Goal: Task Accomplishment & Management: Use online tool/utility

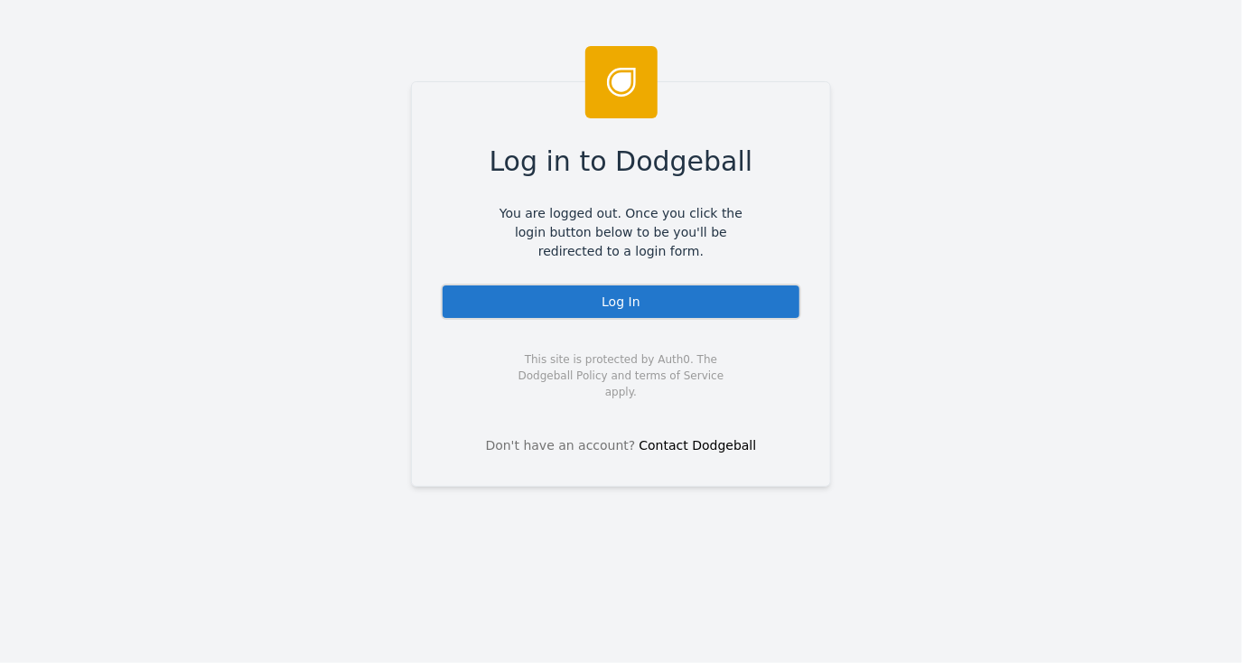
click at [616, 302] on div "Log In" at bounding box center [621, 302] width 360 height 36
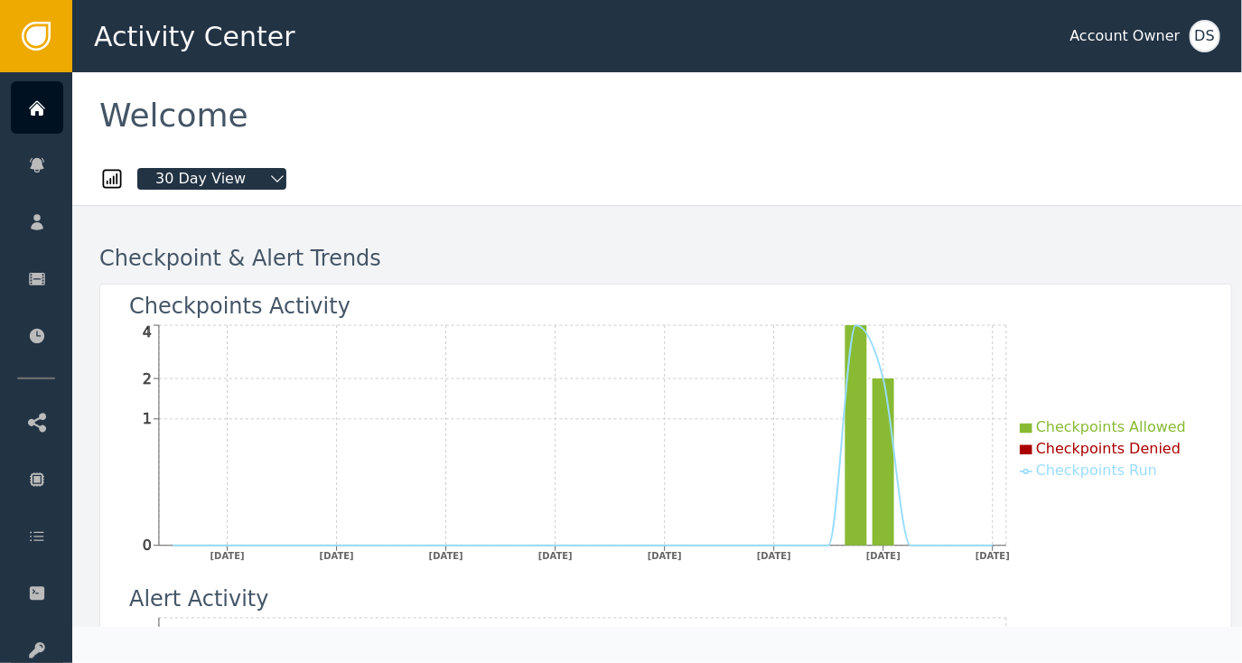
click at [722, 142] on div at bounding box center [665, 148] width 1132 height 18
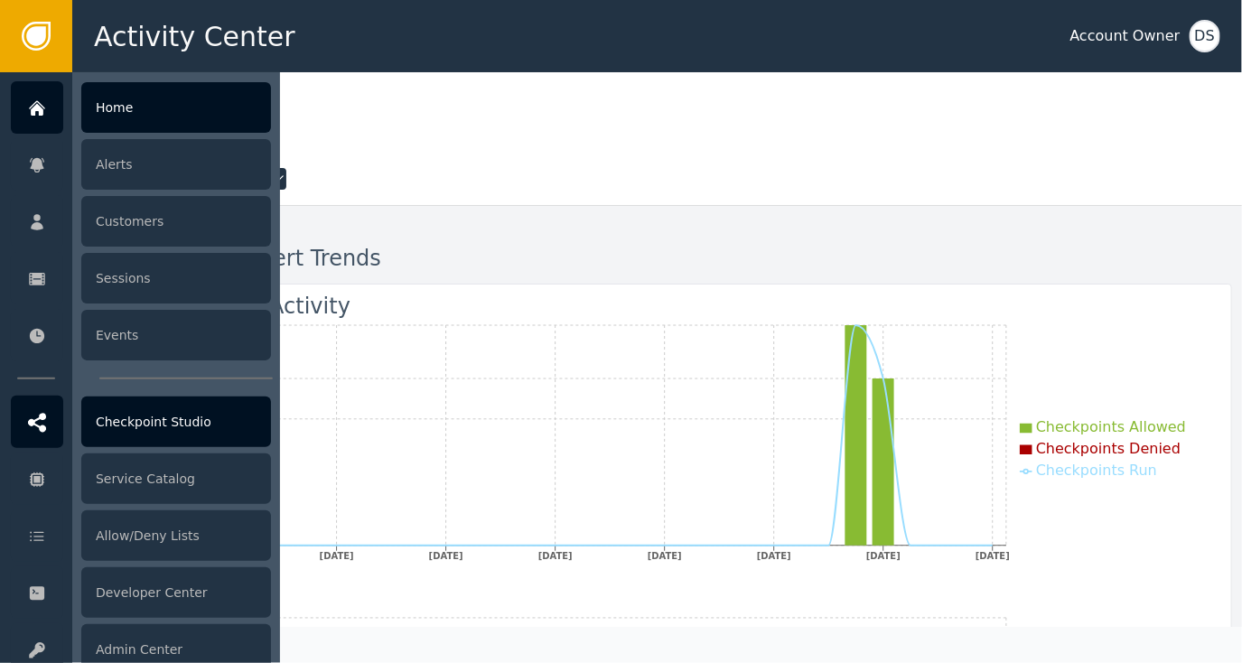
click at [161, 432] on div "Checkpoint Studio" at bounding box center [176, 421] width 190 height 51
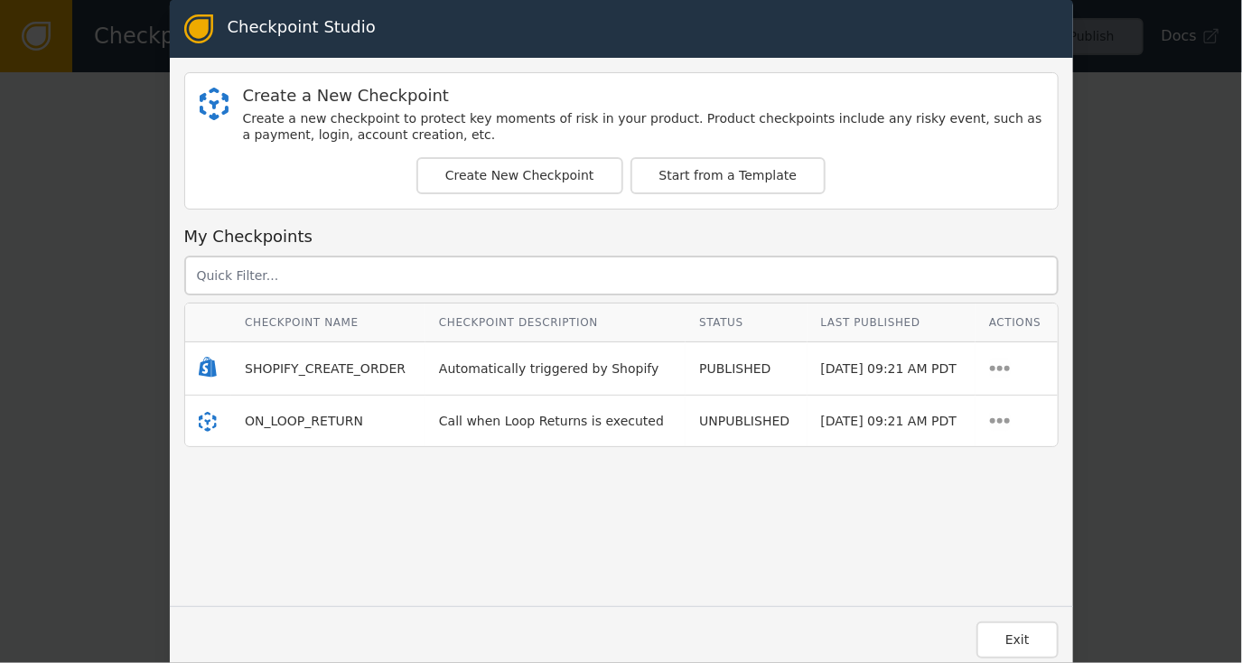
click at [1164, 218] on div "Checkpoint Studio Create a New Checkpoint Create a new checkpoint to protect ke…" at bounding box center [621, 331] width 1242 height 663
click at [536, 171] on button "Create New Checkpoint" at bounding box center [519, 175] width 207 height 37
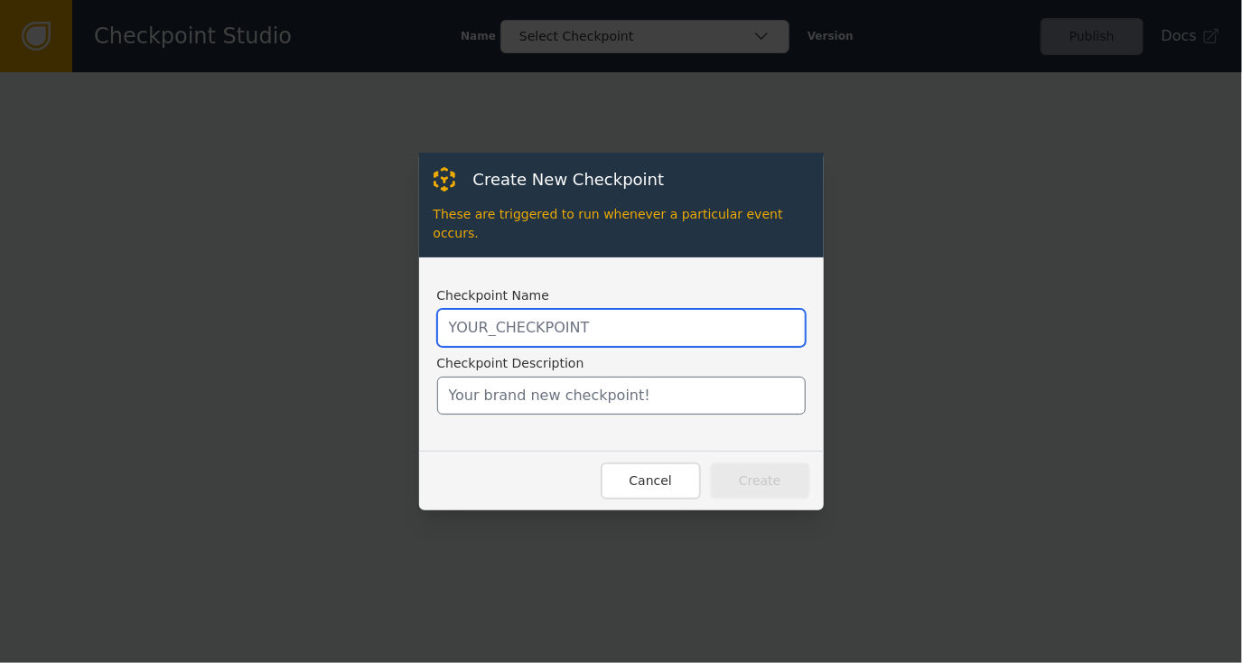
click at [583, 309] on input "text" at bounding box center [621, 328] width 368 height 38
type input "D"
type input "S"
click at [480, 316] on input "DEMO_SHOPIFY_CREATE_ORDER_P1" at bounding box center [621, 328] width 368 height 38
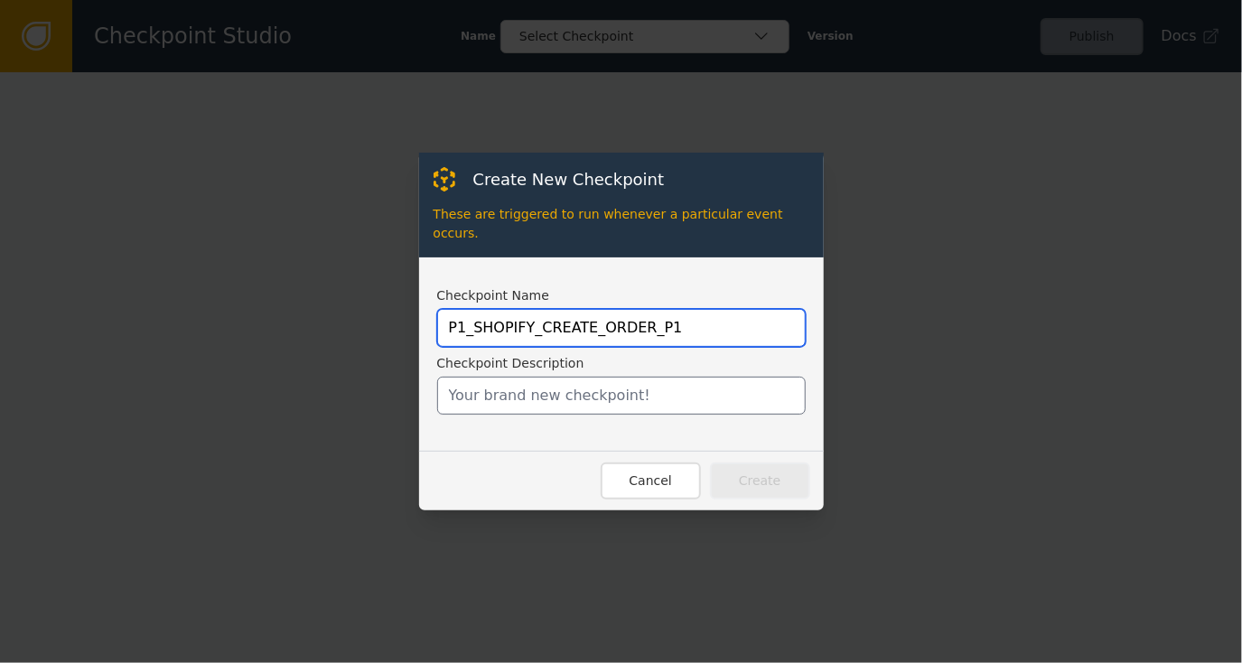
click at [673, 309] on input "P1_SHOPIFY_CREATE_ORDER_P1" at bounding box center [621, 328] width 368 height 38
type input "P1_SHOPIFY_CREATE_ORDER"
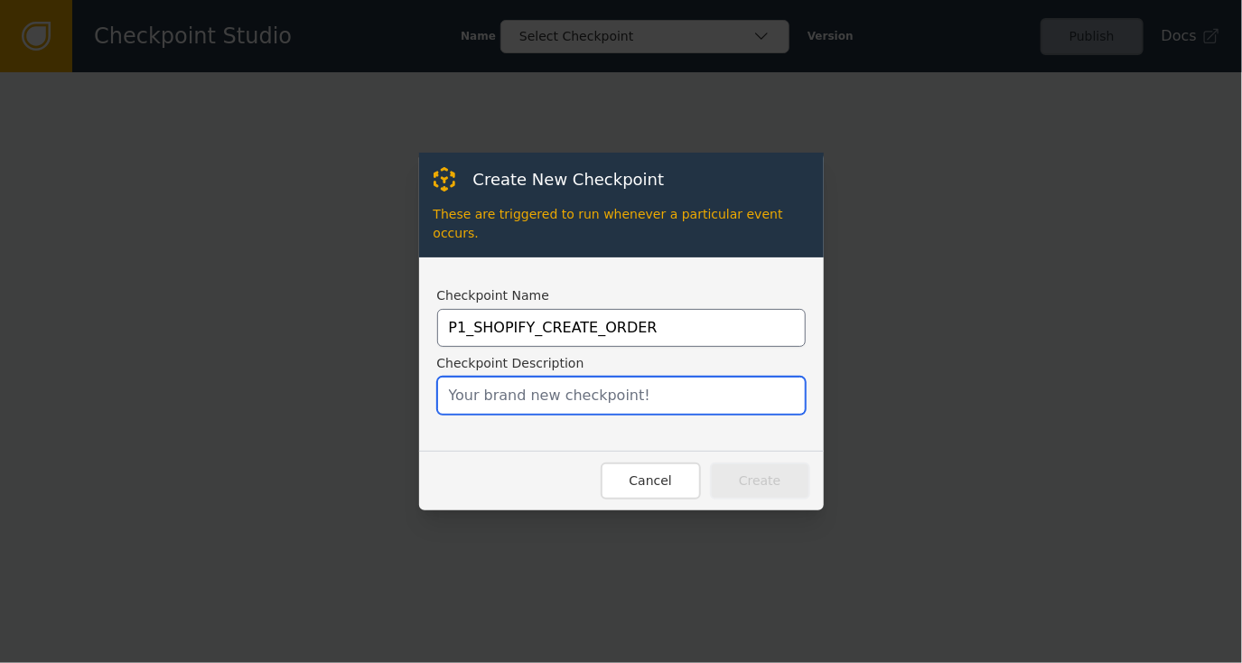
click at [539, 377] on input "text" at bounding box center [621, 396] width 368 height 38
type input "S"
type input "W"
type input "Phase 1 Workflow to discuss and push into test"
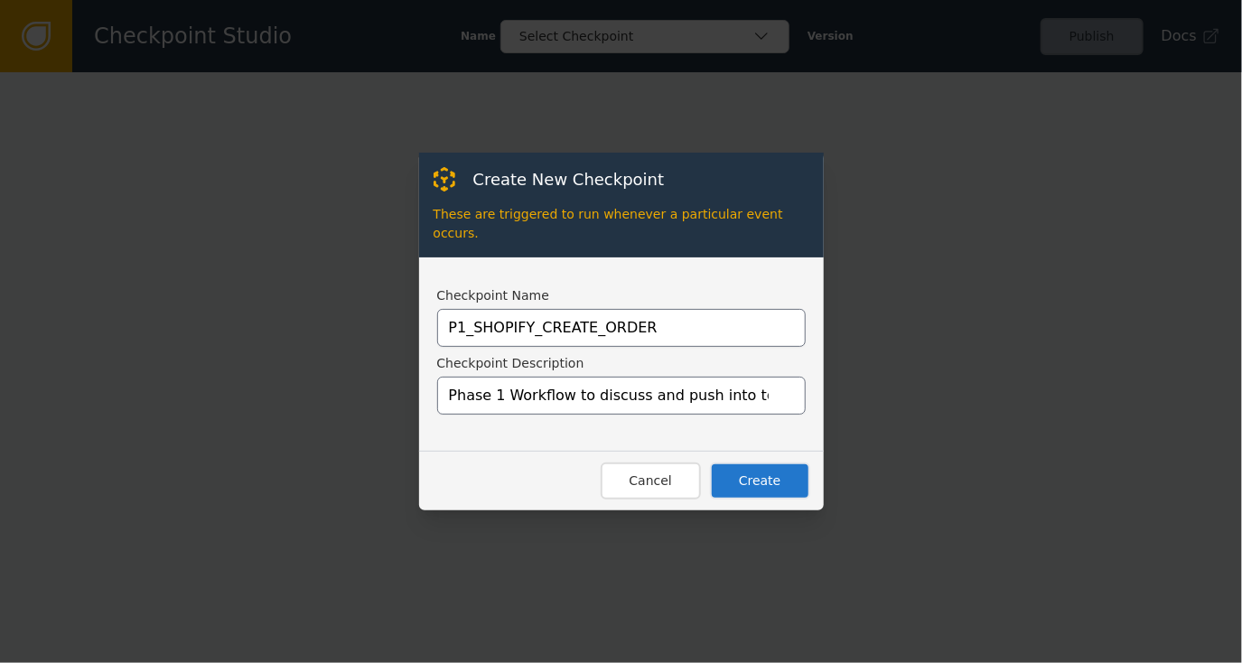
click at [779, 469] on button "Create" at bounding box center [760, 480] width 100 height 37
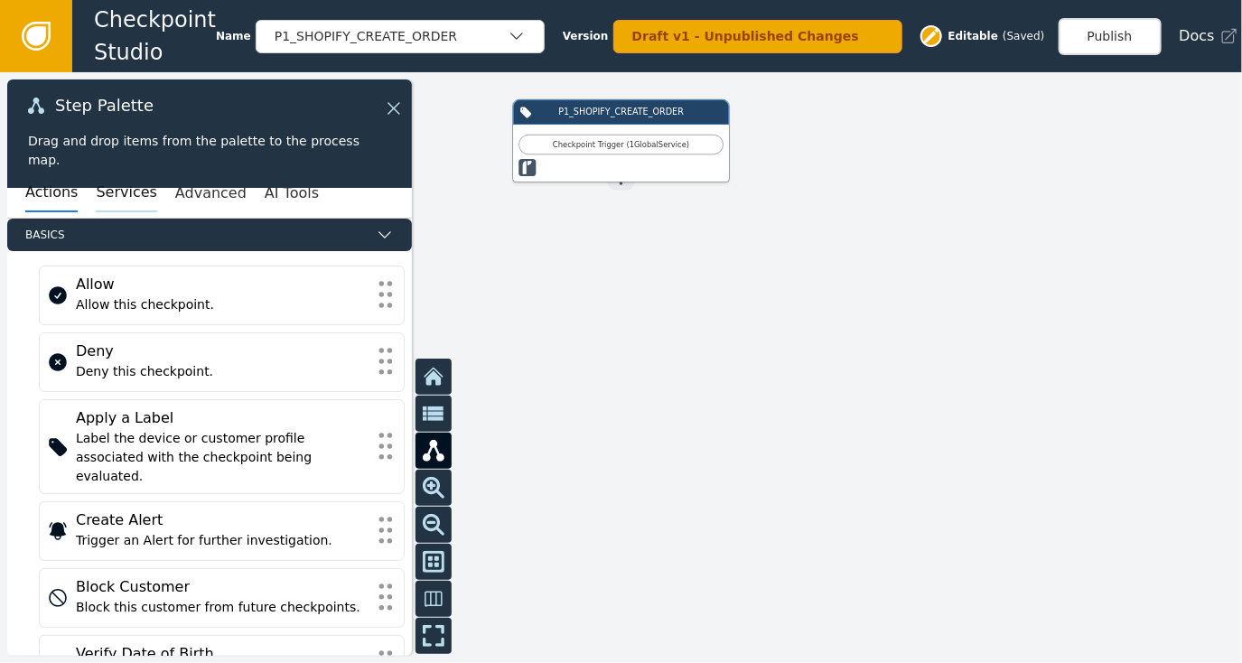
click at [117, 192] on button "Services" at bounding box center [126, 193] width 61 height 38
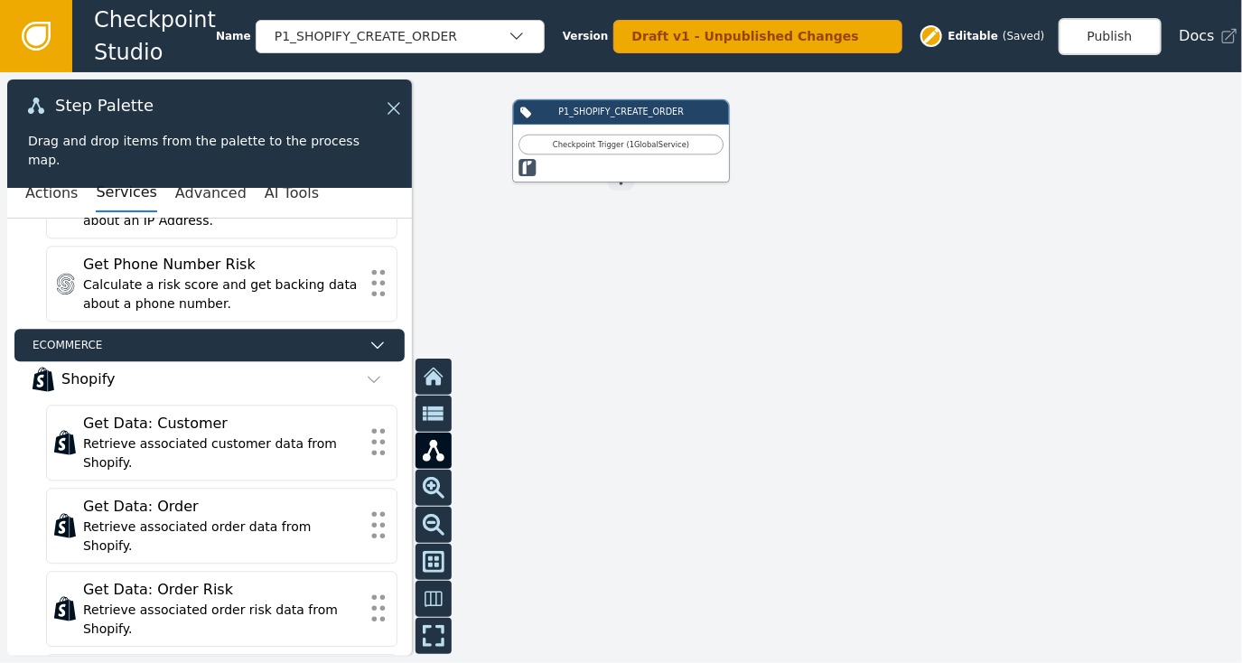
scroll to position [1848, 0]
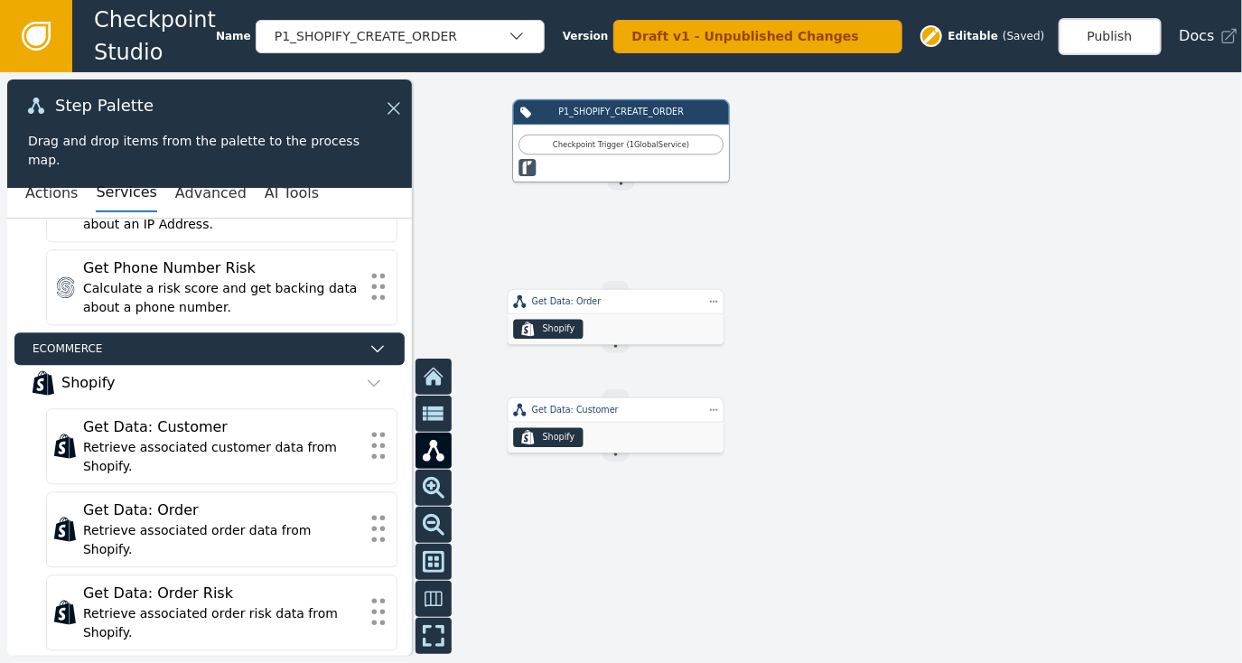
drag, startPoint x: 620, startPoint y: 182, endPoint x: 619, endPoint y: 223, distance: 41.6
click at [622, 261] on div "P1_SHOPIFY_CREATE_ORDER Checkpoint Trigger ( 1 Global Service ) Source Handle f…" at bounding box center [621, 367] width 1242 height 591
drag, startPoint x: 618, startPoint y: 185, endPoint x: 611, endPoint y: 284, distance: 99.5
click at [621, 284] on div "P1_SHOPIFY_CREATE_ORDER Checkpoint Trigger ( 1 Global Service ) Source Handle f…" at bounding box center [993, 276] width 745 height 354
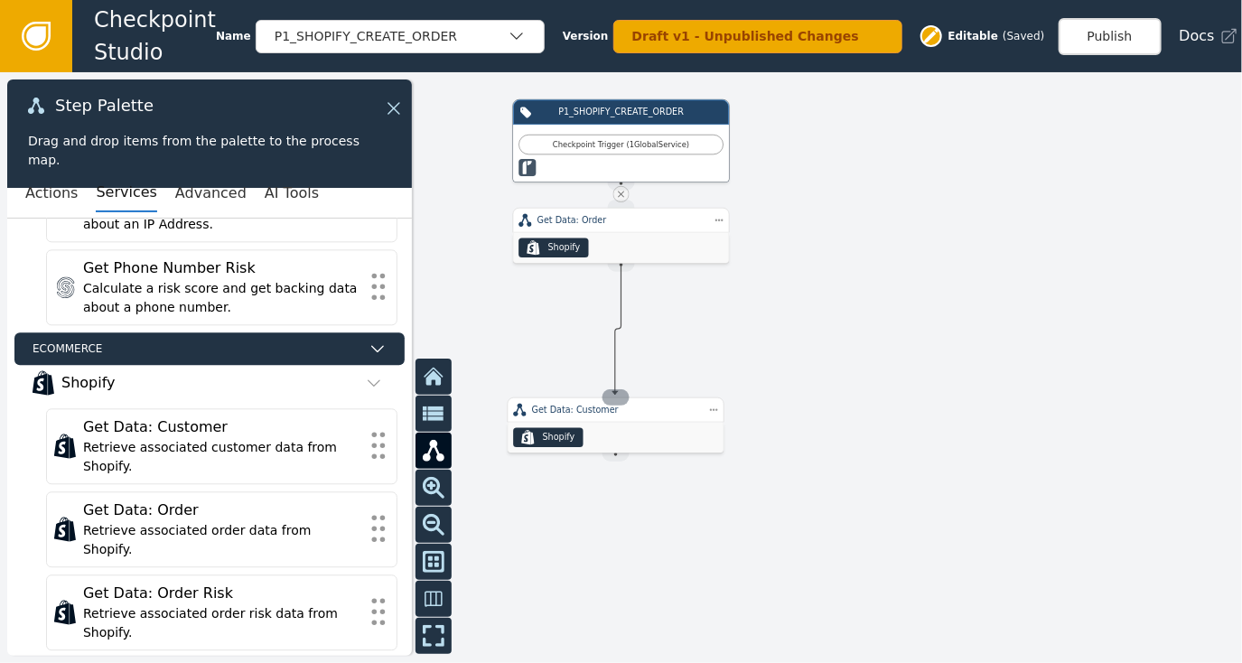
drag, startPoint x: 618, startPoint y: 263, endPoint x: 615, endPoint y: 393, distance: 130.1
click at [621, 393] on div "P1_SHOPIFY_CREATE_ORDER Checkpoint Trigger ( 1 Global Service ) Source Handle f…" at bounding box center [993, 276] width 745 height 354
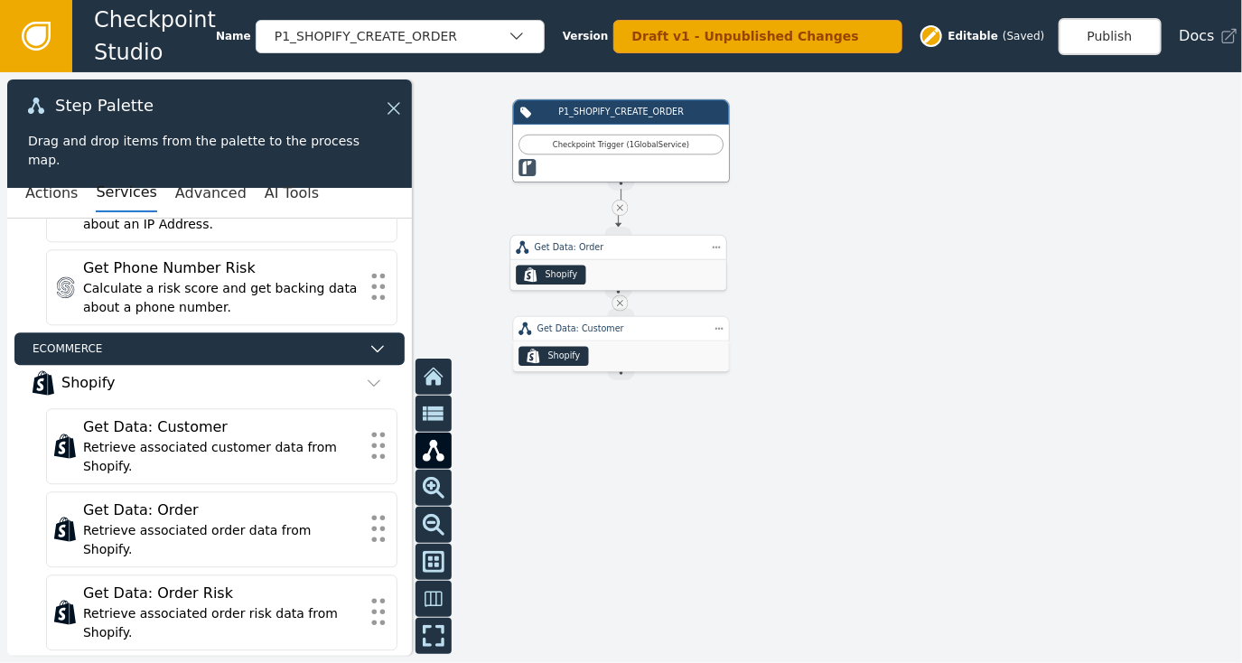
drag, startPoint x: 625, startPoint y: 224, endPoint x: 627, endPoint y: 248, distance: 24.4
click at [626, 249] on div "Get Data: Order" at bounding box center [619, 247] width 168 height 13
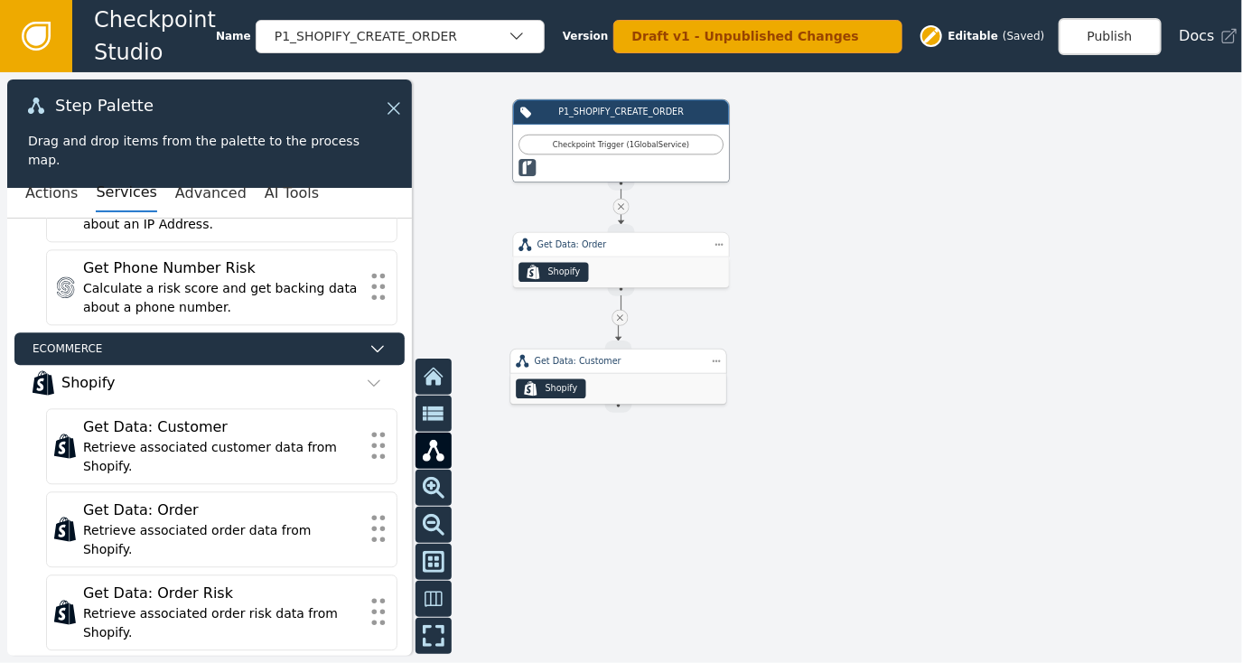
drag, startPoint x: 621, startPoint y: 353, endPoint x: 619, endPoint y: 385, distance: 31.7
click at [619, 385] on div ".shopify-icon_svg__st0{fill:currentColor} Shopify" at bounding box center [618, 389] width 216 height 31
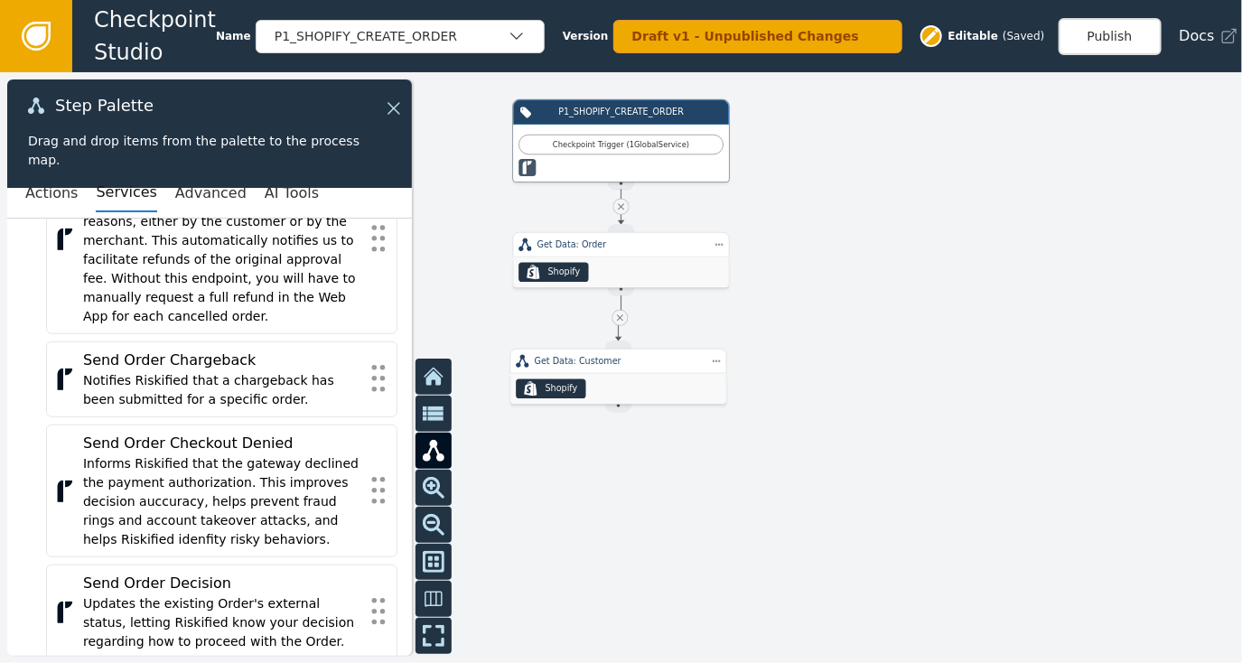
scroll to position [0, 0]
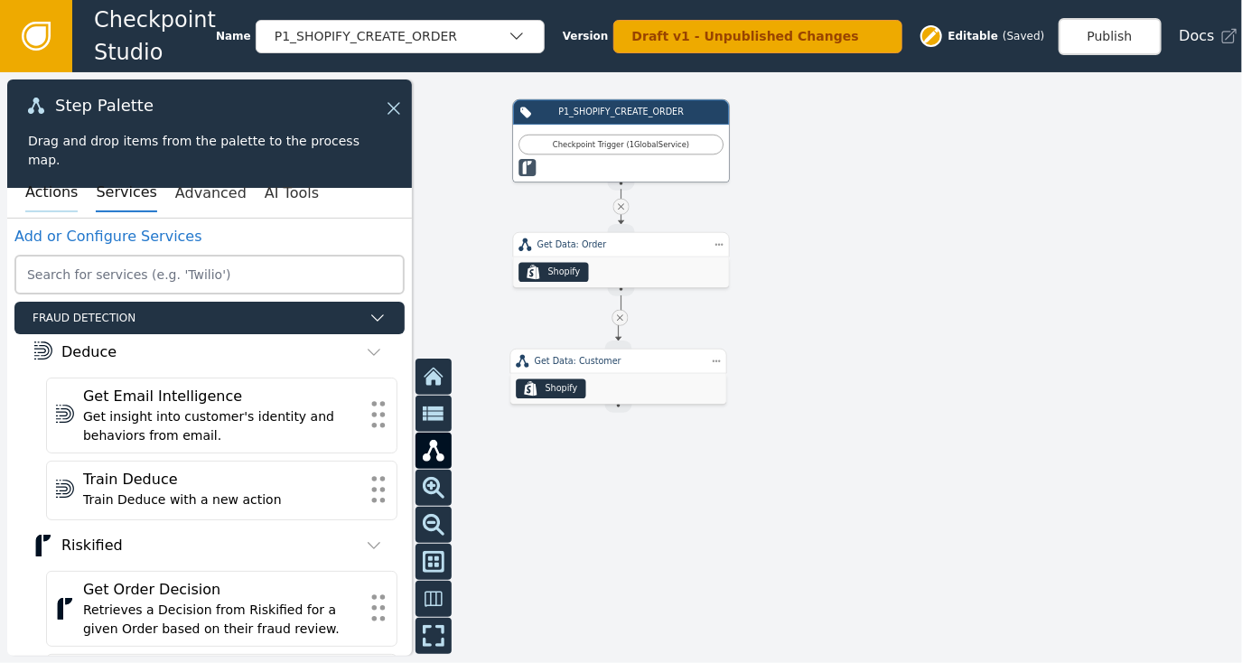
click at [46, 190] on button "Actions" at bounding box center [51, 193] width 52 height 38
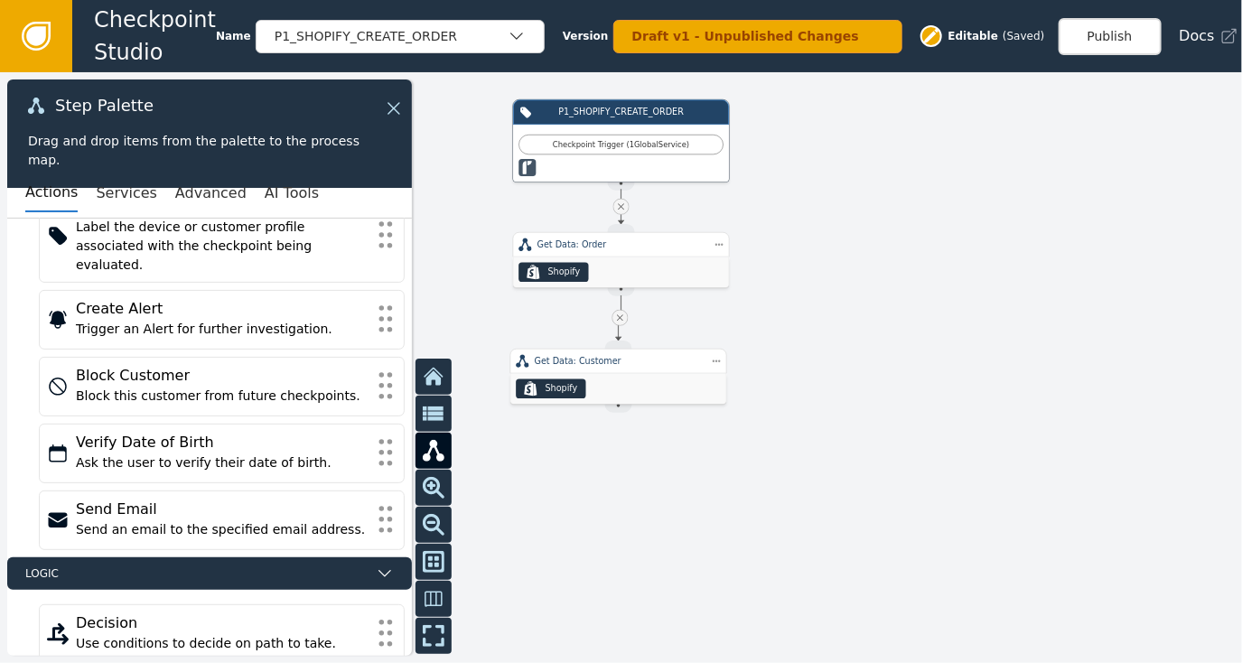
scroll to position [260, 0]
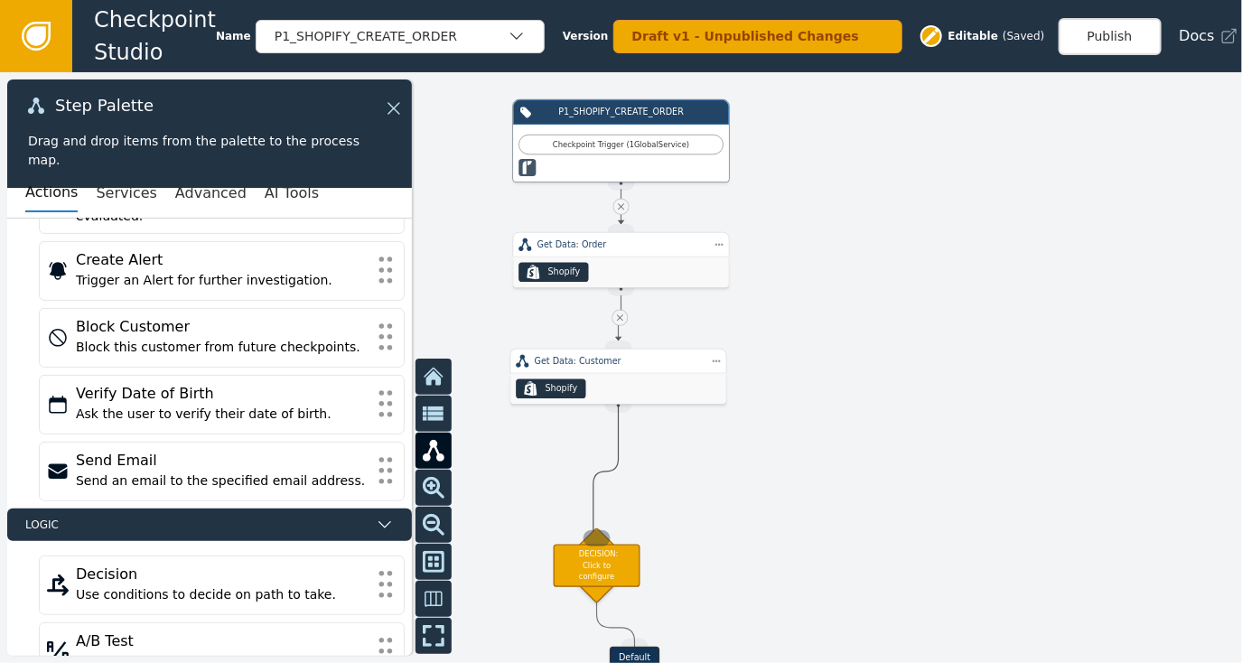
drag, startPoint x: 616, startPoint y: 406, endPoint x: 593, endPoint y: 534, distance: 129.3
click at [621, 453] on div "Target Handle for step Default Source Handle for step P1_SHOPIFY_CREATE_ORDER C…" at bounding box center [993, 276] width 745 height 354
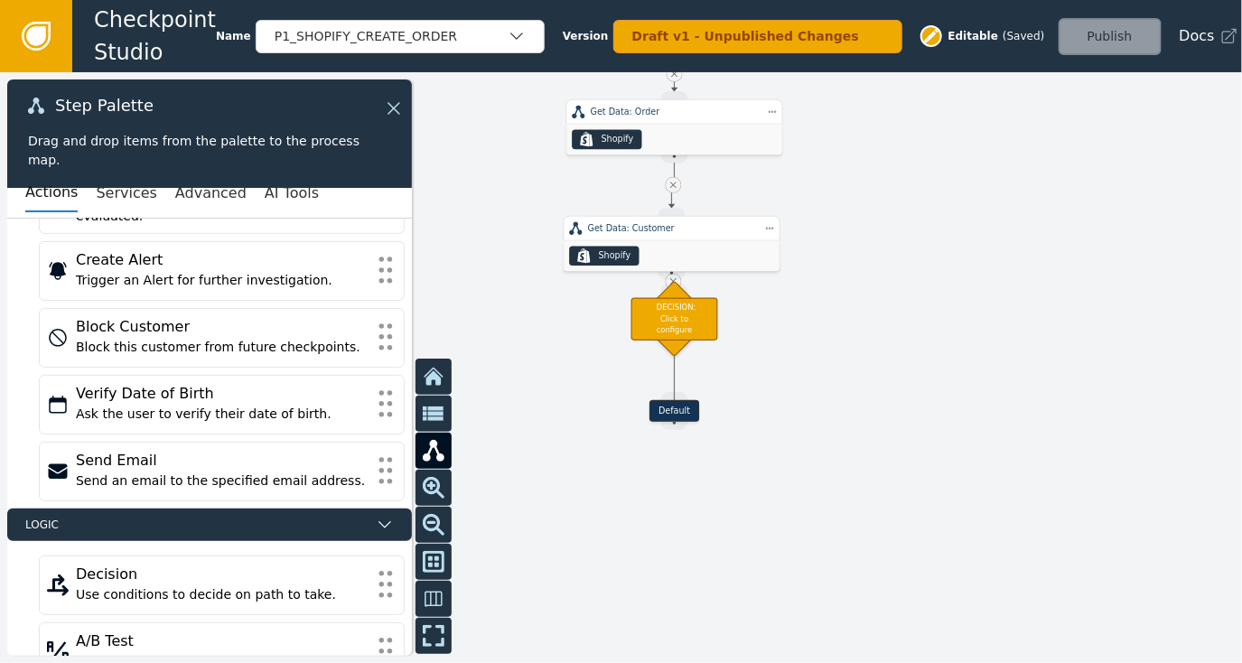
drag, startPoint x: 822, startPoint y: 485, endPoint x: 875, endPoint y: 351, distance: 143.9
click at [875, 351] on div at bounding box center [621, 367] width 1242 height 591
click at [690, 311] on div "DECISION: Click to configure" at bounding box center [674, 317] width 87 height 42
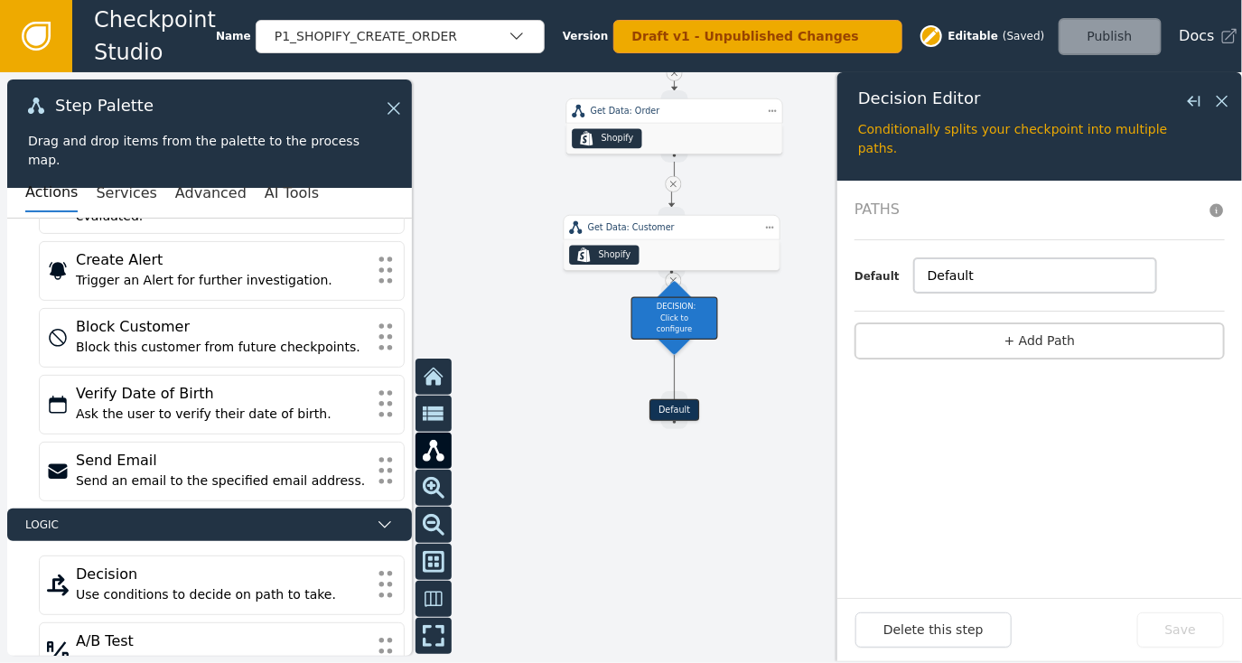
click at [990, 283] on input "Default" at bounding box center [1035, 275] width 242 height 34
click at [1022, 335] on button "+ Add Path" at bounding box center [1039, 340] width 370 height 37
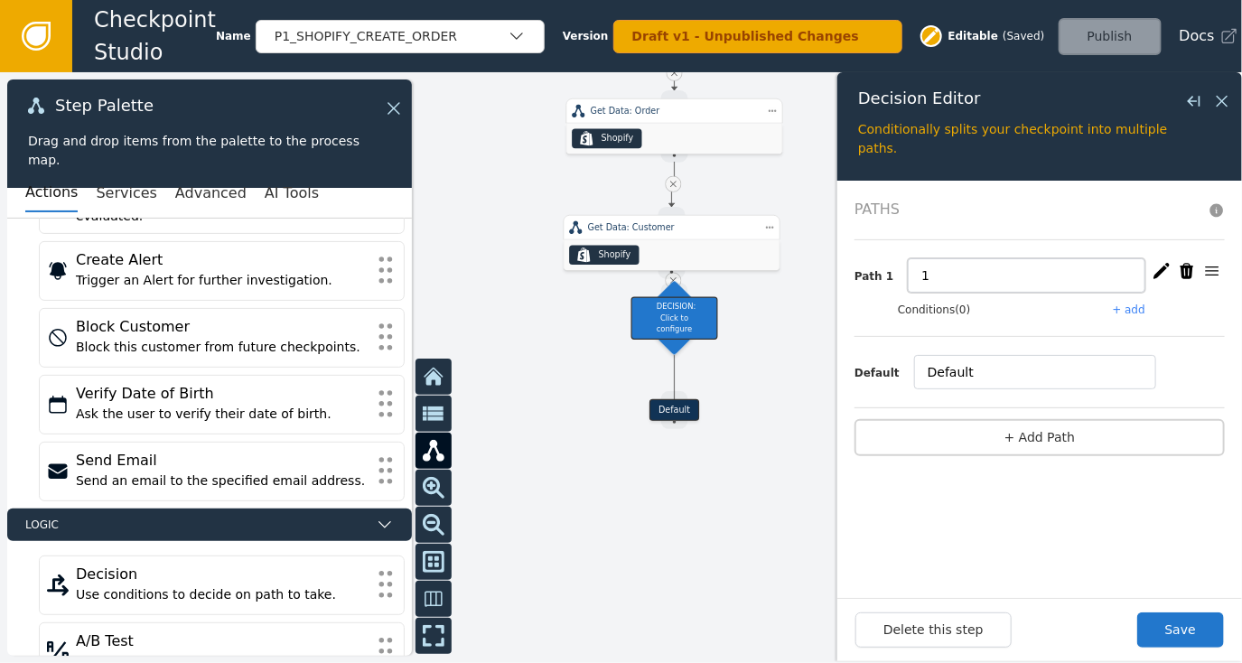
click at [941, 275] on input "1" at bounding box center [1027, 275] width 238 height 34
type input "d"
type input "Draft Order"
click at [1132, 308] on button "+ add" at bounding box center [1129, 310] width 33 height 16
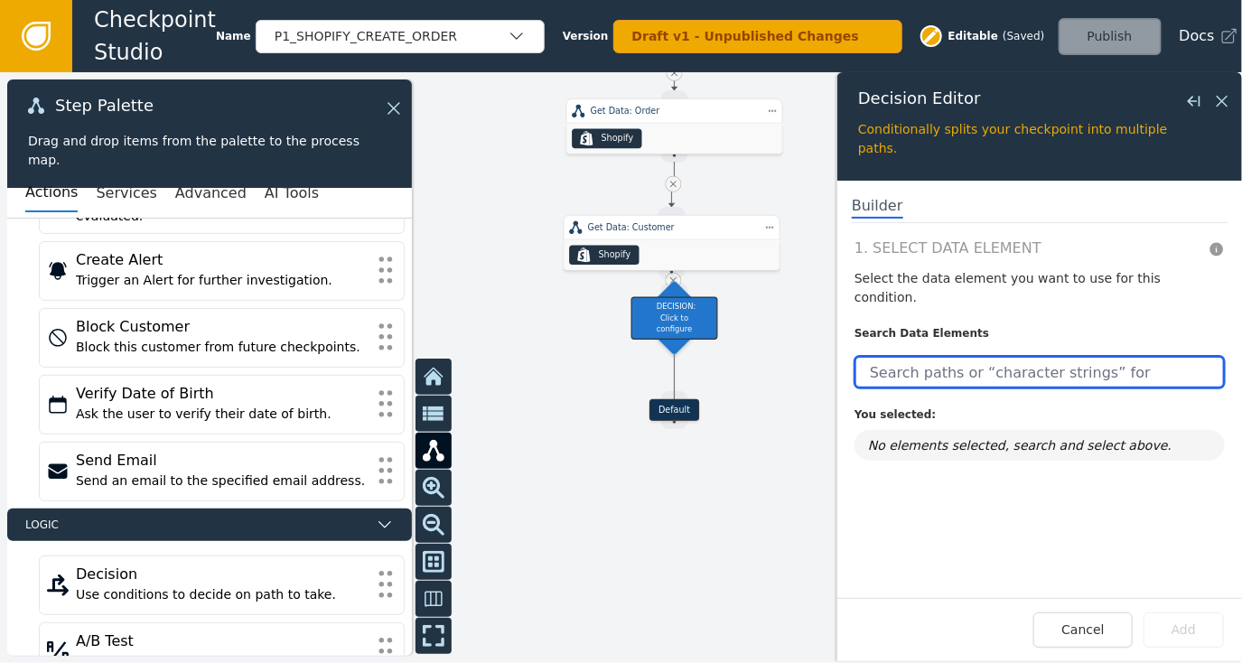
click at [942, 356] on input "text" at bounding box center [1039, 372] width 370 height 33
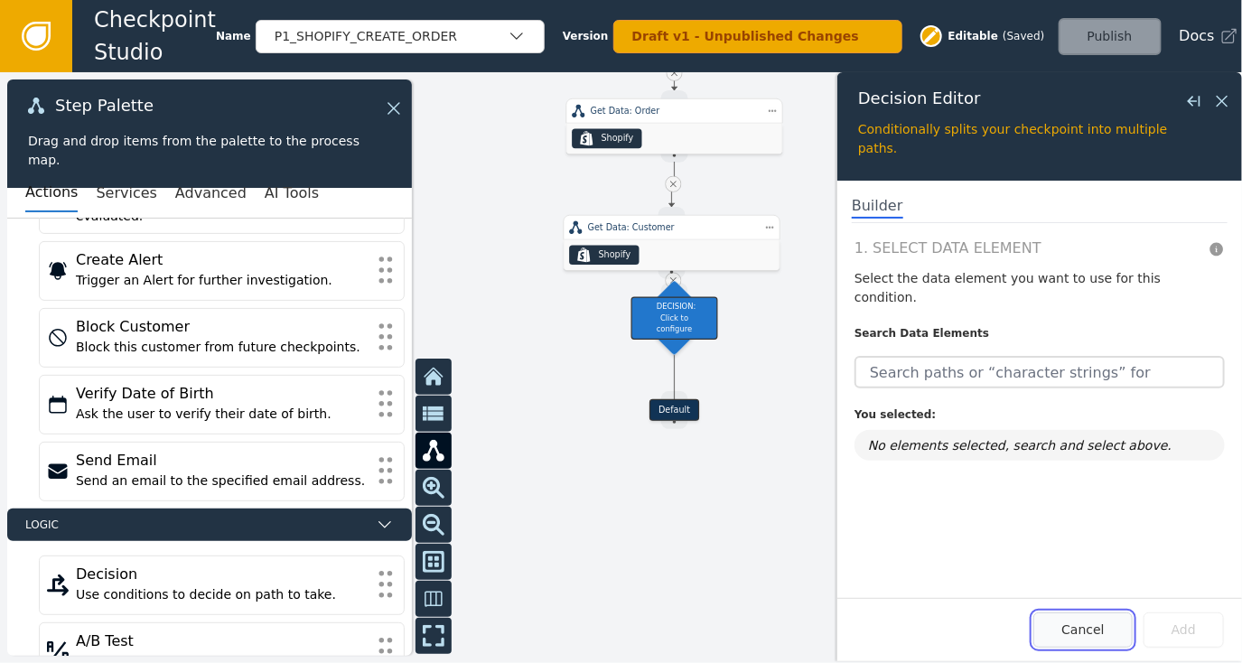
click at [1099, 631] on button "Cancel" at bounding box center [1082, 629] width 98 height 35
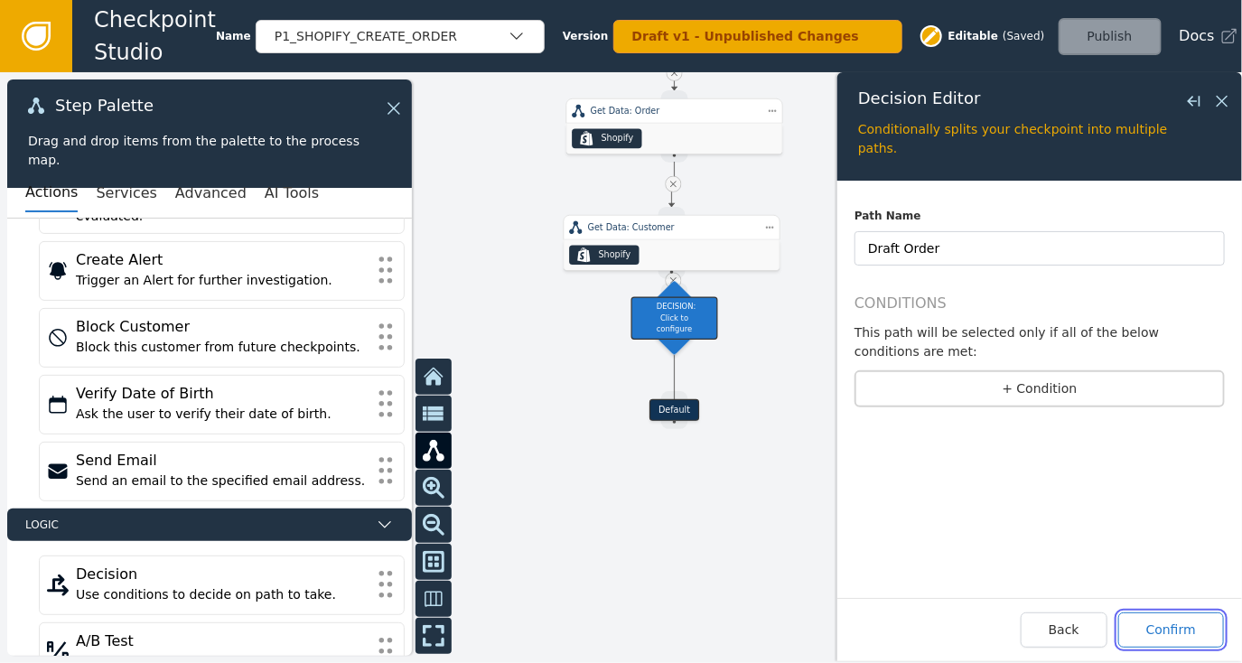
click at [1181, 632] on button "Confirm" at bounding box center [1171, 629] width 106 height 35
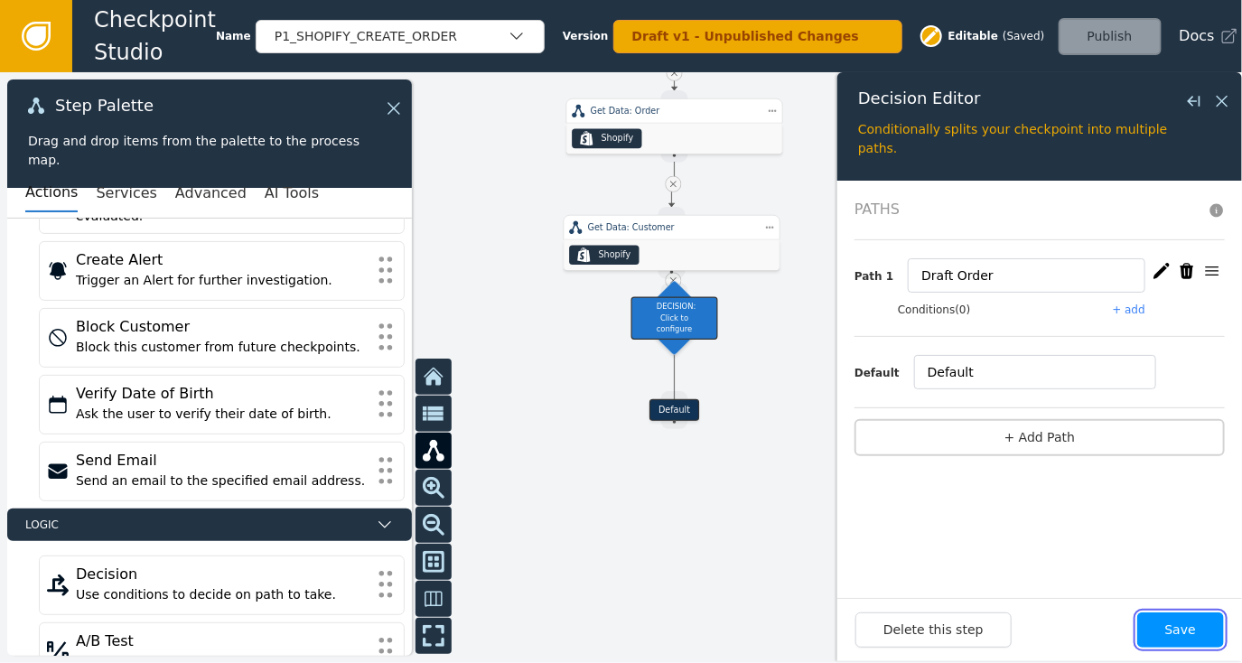
click at [1179, 624] on button "Save" at bounding box center [1180, 629] width 87 height 35
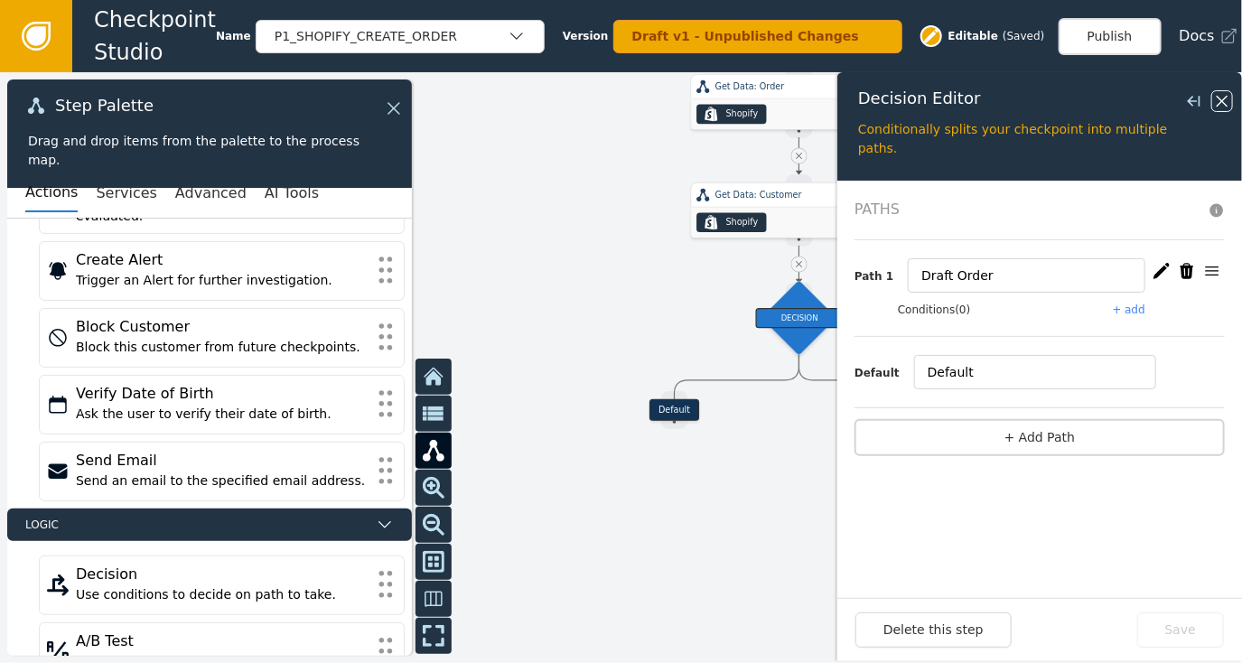
click at [1228, 102] on icon at bounding box center [1222, 101] width 20 height 20
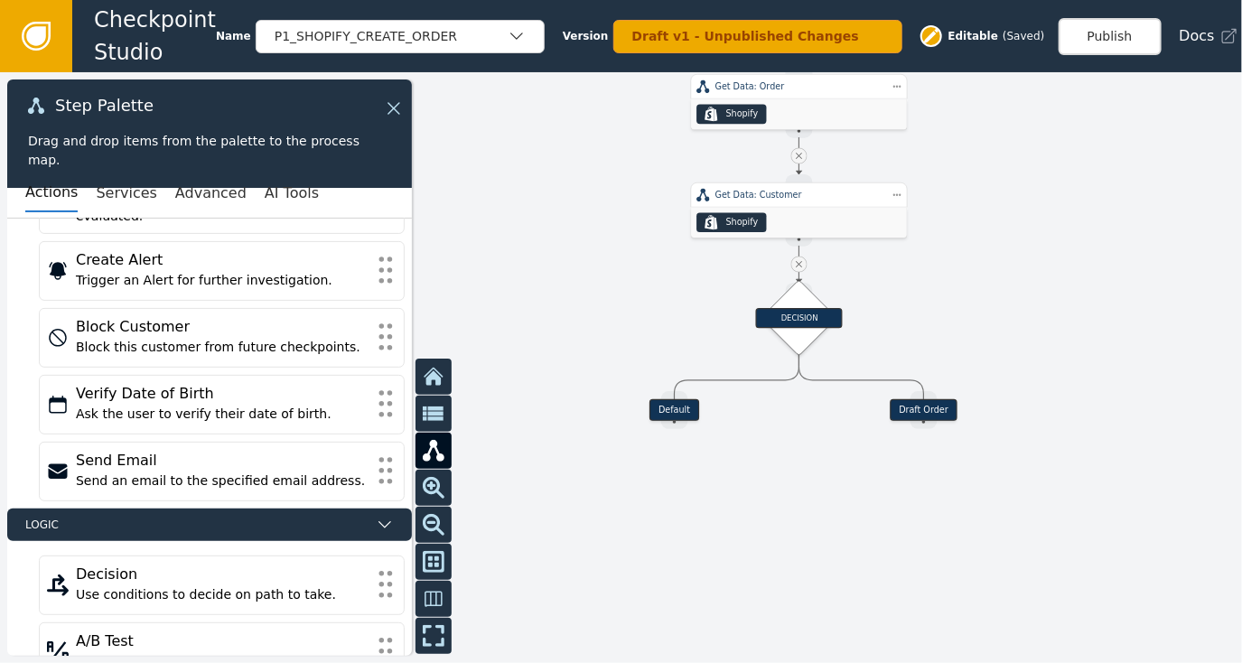
click at [799, 265] on icon at bounding box center [799, 264] width 6 height 6
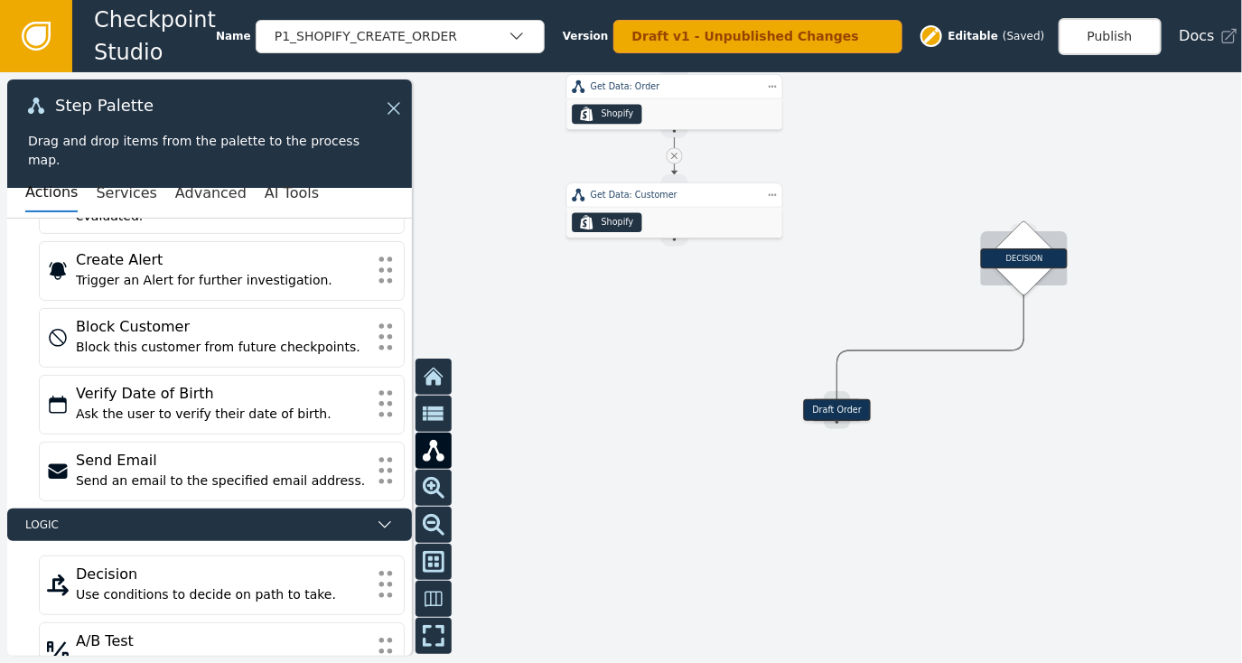
drag, startPoint x: 803, startPoint y: 309, endPoint x: 1022, endPoint y: 256, distance: 225.8
click at [1022, 256] on div "DECISION" at bounding box center [1024, 258] width 87 height 20
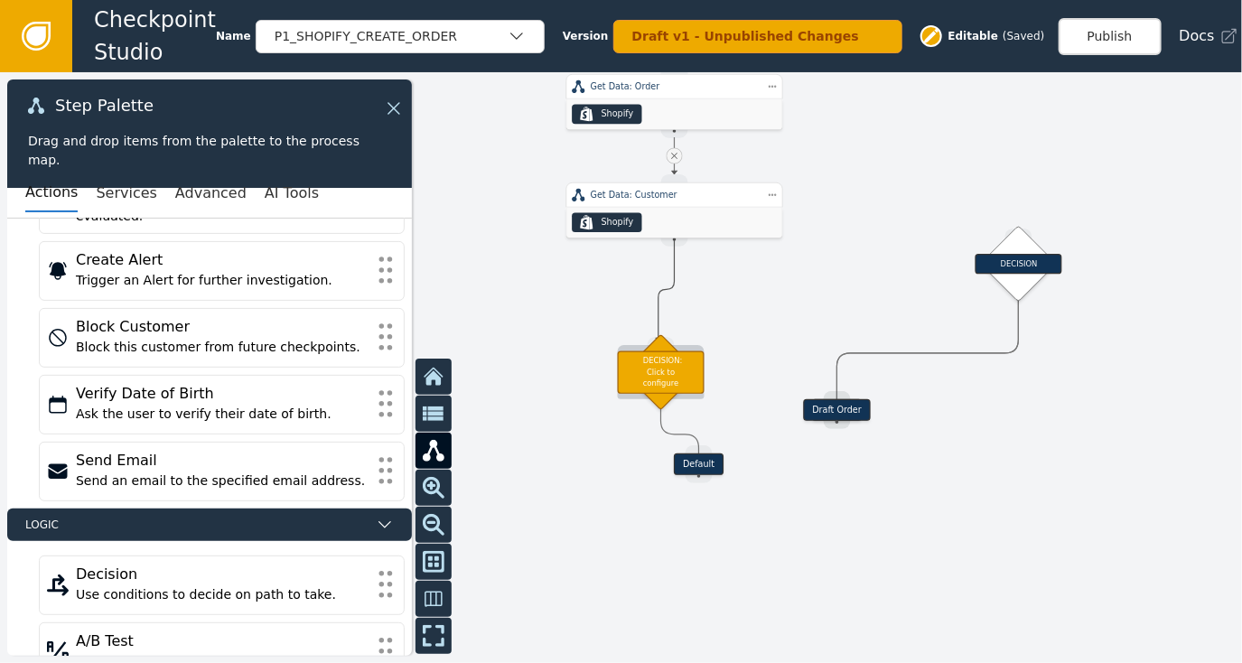
drag, startPoint x: 678, startPoint y: 240, endPoint x: 658, endPoint y: 341, distance: 103.1
click at [675, 320] on div "Target Handle for step Default Source Handle for step Target Handle for step Dr…" at bounding box center [1047, 143] width 745 height 354
drag, startPoint x: 675, startPoint y: 242, endPoint x: 659, endPoint y: 341, distance: 100.7
click at [675, 320] on div "Target Handle for step Default Source Handle for step Target Handle for step Dr…" at bounding box center [1047, 143] width 745 height 354
click at [668, 369] on div "DECISION: Click to configure" at bounding box center [661, 371] width 87 height 42
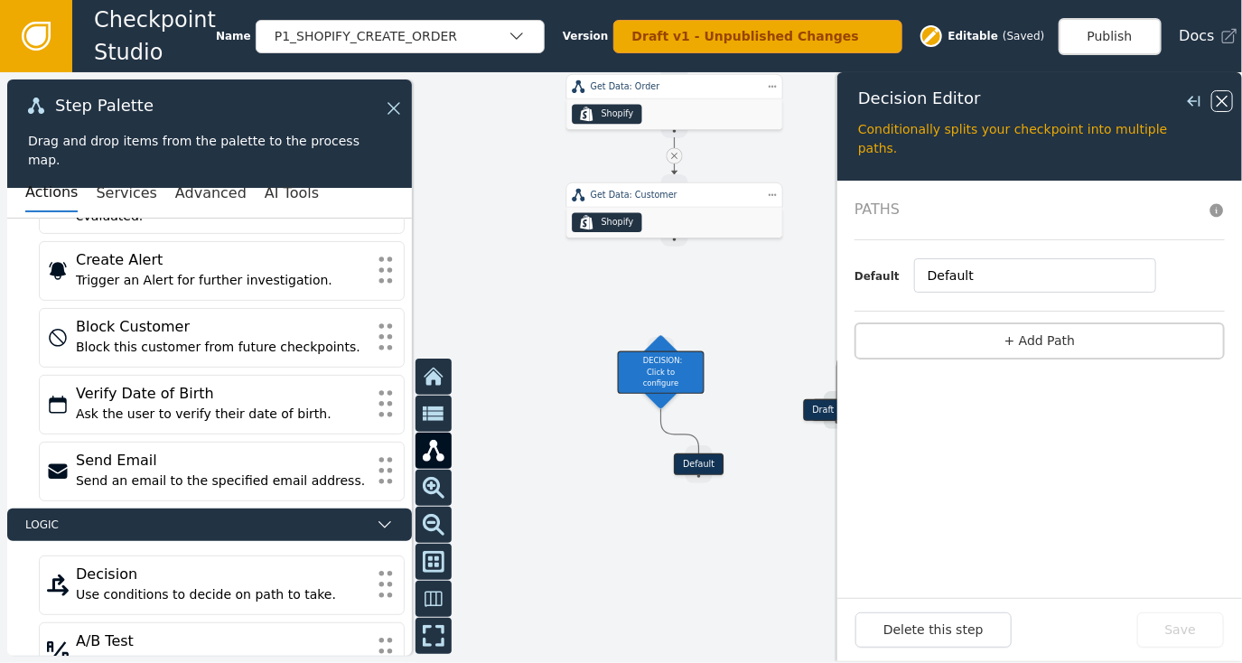
click at [1223, 103] on icon at bounding box center [1222, 101] width 20 height 20
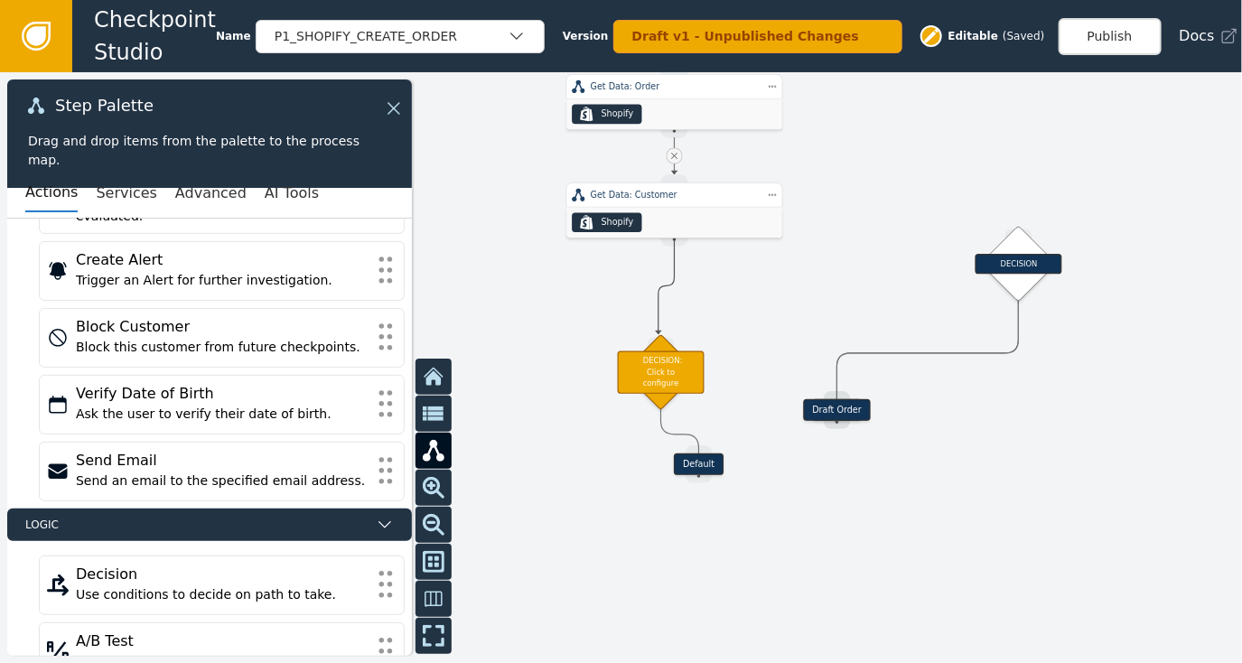
drag, startPoint x: 674, startPoint y: 243, endPoint x: 658, endPoint y: 334, distance: 92.5
click at [658, 334] on div "Target Handle for step Default Source Handle for step Target Handle for step Dr…" at bounding box center [621, 367] width 1242 height 591
click at [1029, 258] on div "DECISION" at bounding box center [1018, 264] width 87 height 20
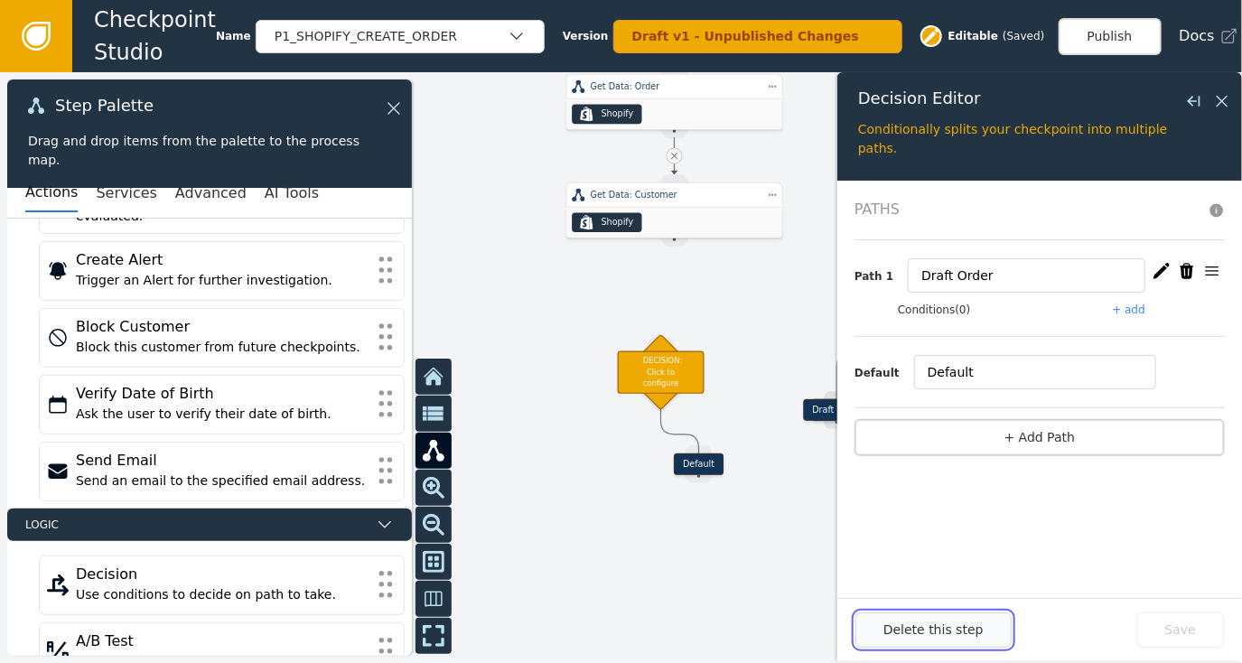
click at [942, 629] on button "Delete this step" at bounding box center [933, 629] width 156 height 35
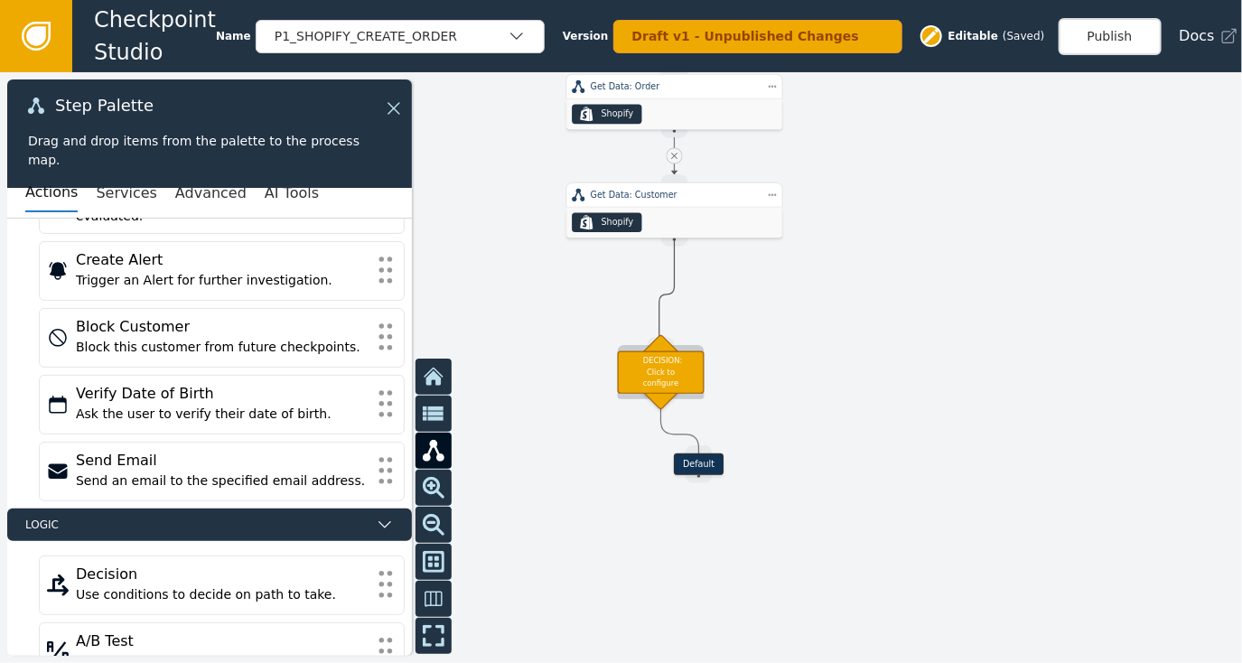
drag, startPoint x: 671, startPoint y: 241, endPoint x: 659, endPoint y: 351, distance: 110.8
click at [675, 320] on div "Target Handle for step Default Source Handle for step Target Handle for step IN…" at bounding box center [1047, 143] width 745 height 354
drag, startPoint x: 675, startPoint y: 243, endPoint x: 660, endPoint y: 337, distance: 95.0
click at [675, 320] on div "Target Handle for step Default Source Handle for step Target Handle for step IN…" at bounding box center [1047, 143] width 745 height 354
drag, startPoint x: 657, startPoint y: 366, endPoint x: 672, endPoint y: 346, distance: 24.6
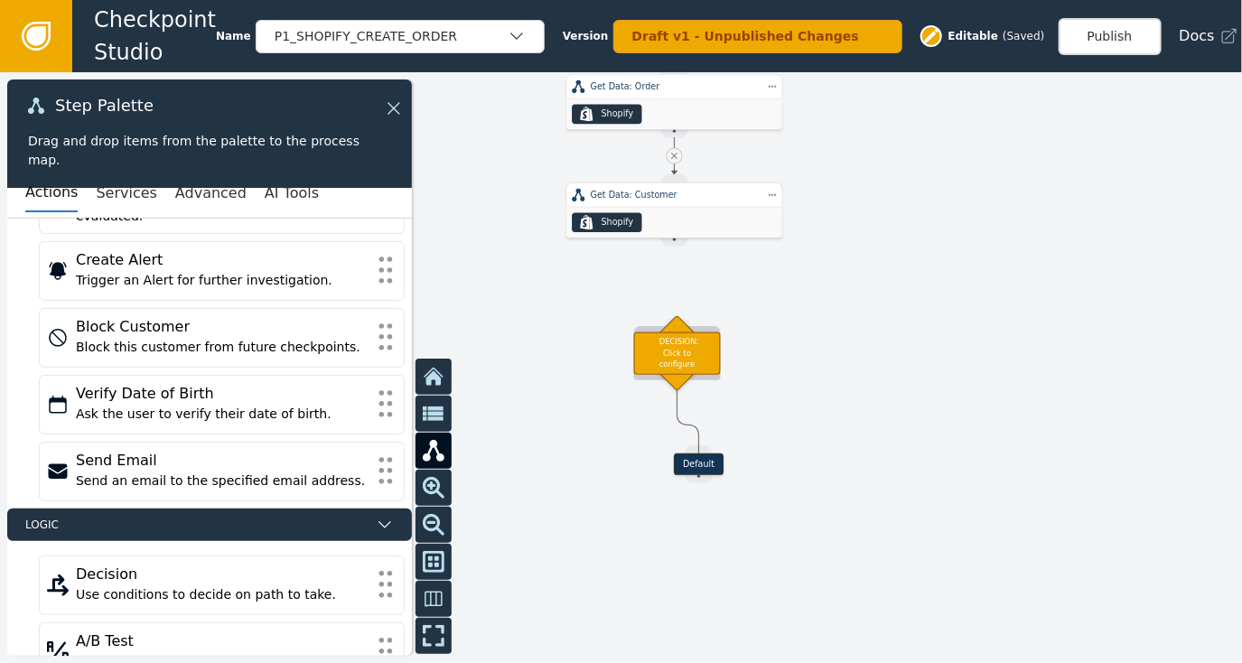
click at [672, 346] on div "DECISION: Click to configure" at bounding box center [677, 352] width 87 height 42
drag, startPoint x: 672, startPoint y: 243, endPoint x: 670, endPoint y: 330, distance: 86.7
click at [675, 320] on div "Target Handle for step Default Source Handle for step Target Handle for step IN…" at bounding box center [1047, 143] width 745 height 354
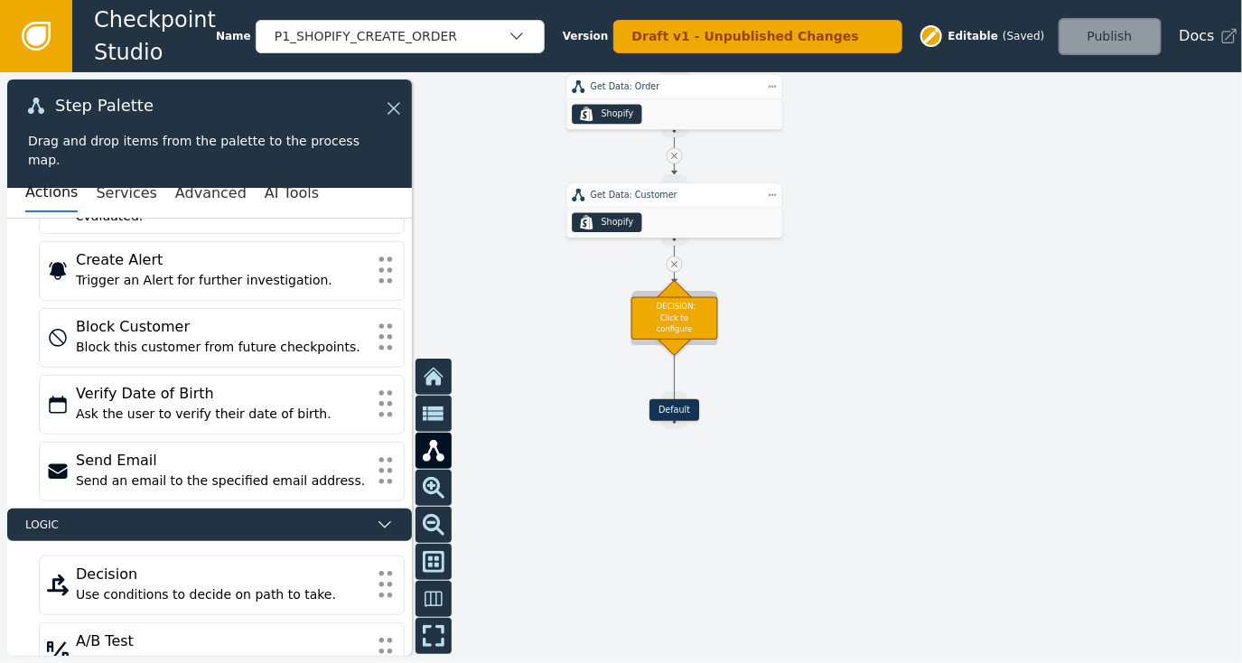
click at [691, 319] on div "DECISION: Click to configure" at bounding box center [674, 317] width 87 height 42
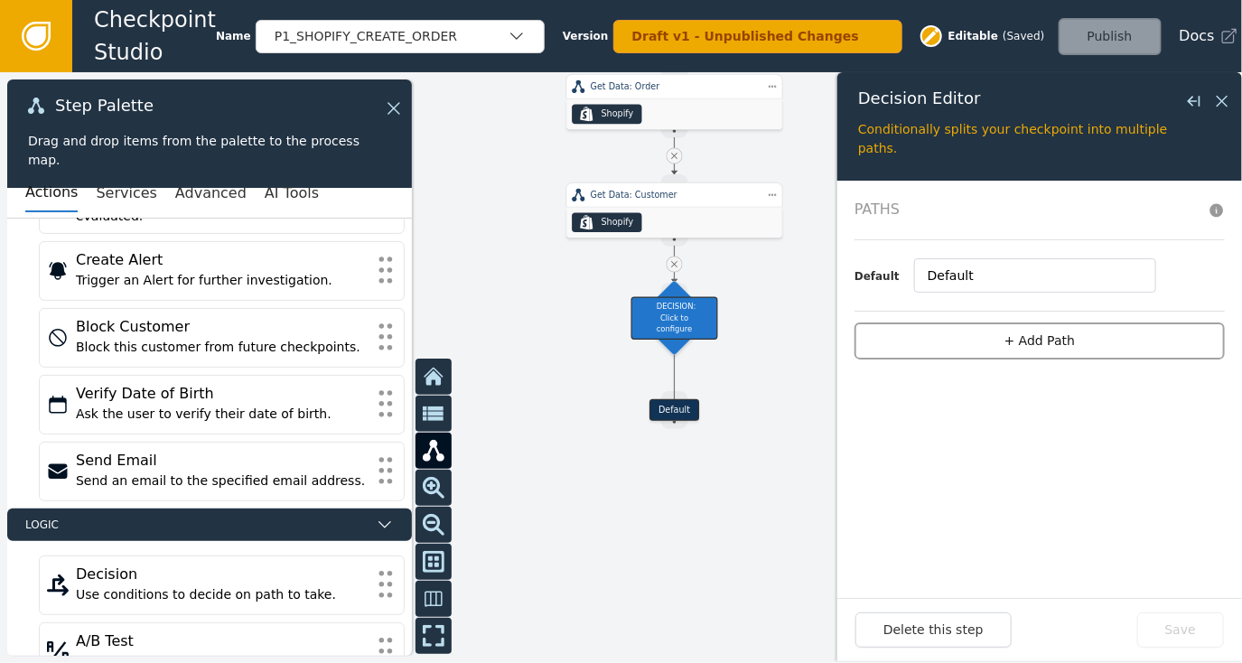
click at [1038, 333] on button "+ Add Path" at bounding box center [1039, 340] width 370 height 37
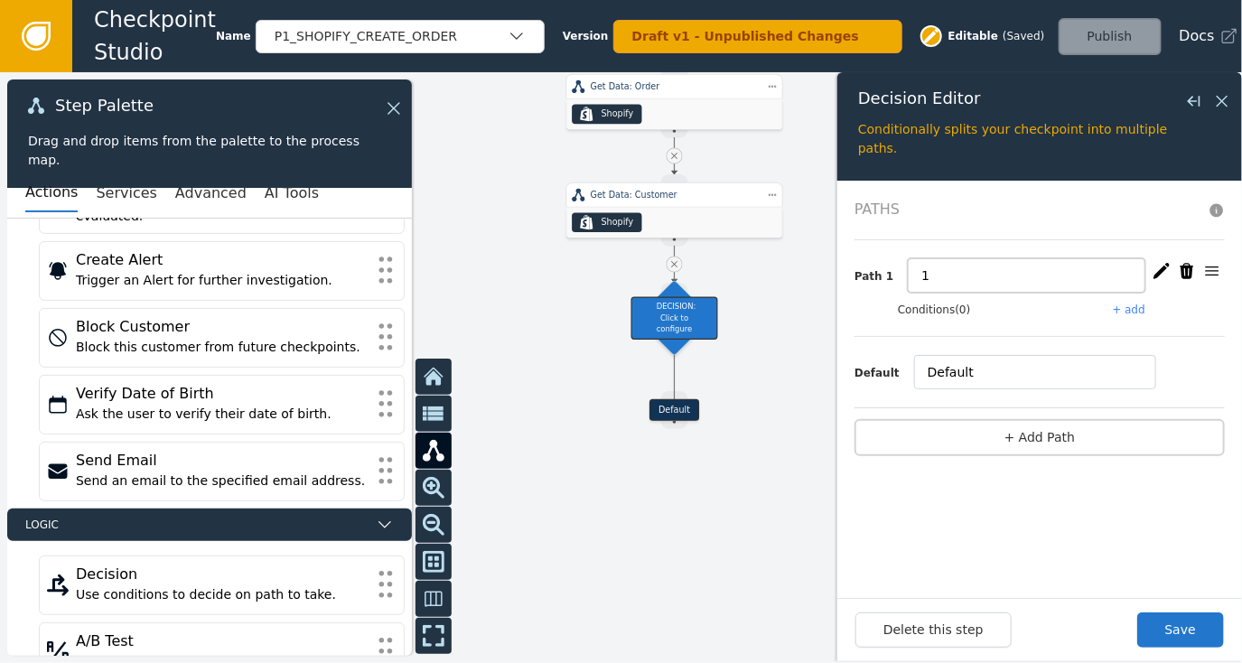
click at [955, 272] on input "1" at bounding box center [1027, 275] width 238 height 34
type input "New Customer"
drag, startPoint x: 689, startPoint y: 312, endPoint x: 686, endPoint y: 334, distance: 21.8
click at [686, 334] on div "DECISION: Click to configure" at bounding box center [669, 347] width 87 height 42
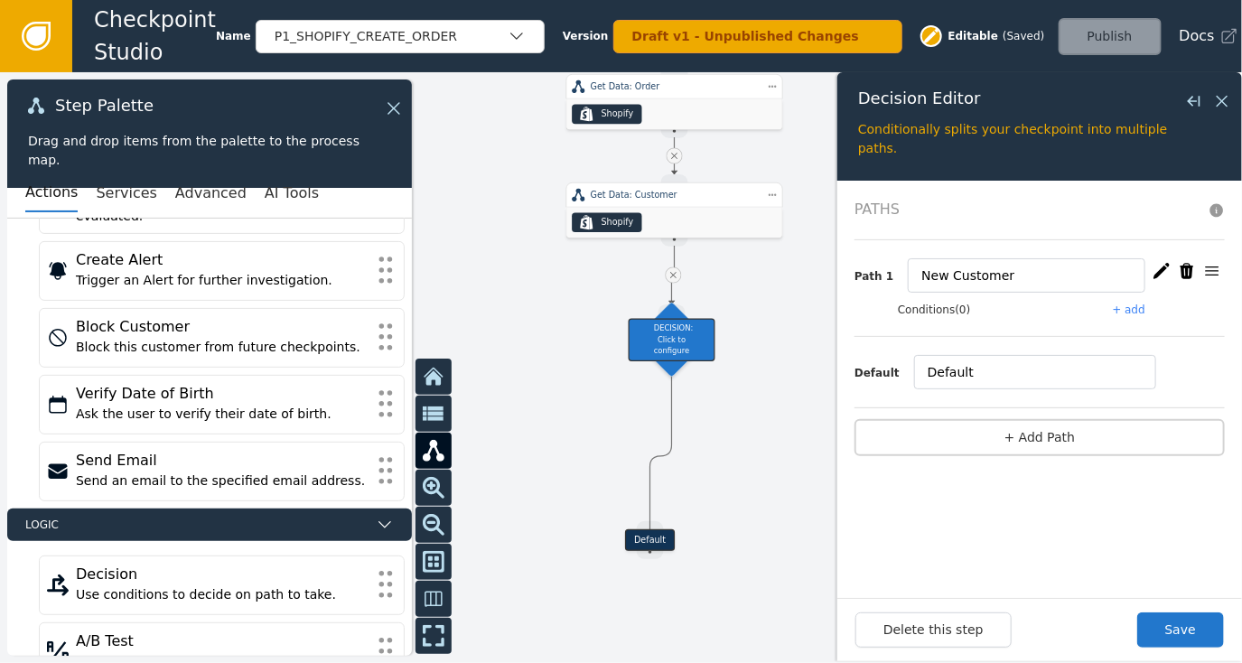
drag, startPoint x: 671, startPoint y: 406, endPoint x: 645, endPoint y: 530, distance: 126.5
click at [645, 530] on div "Default" at bounding box center [650, 540] width 50 height 22
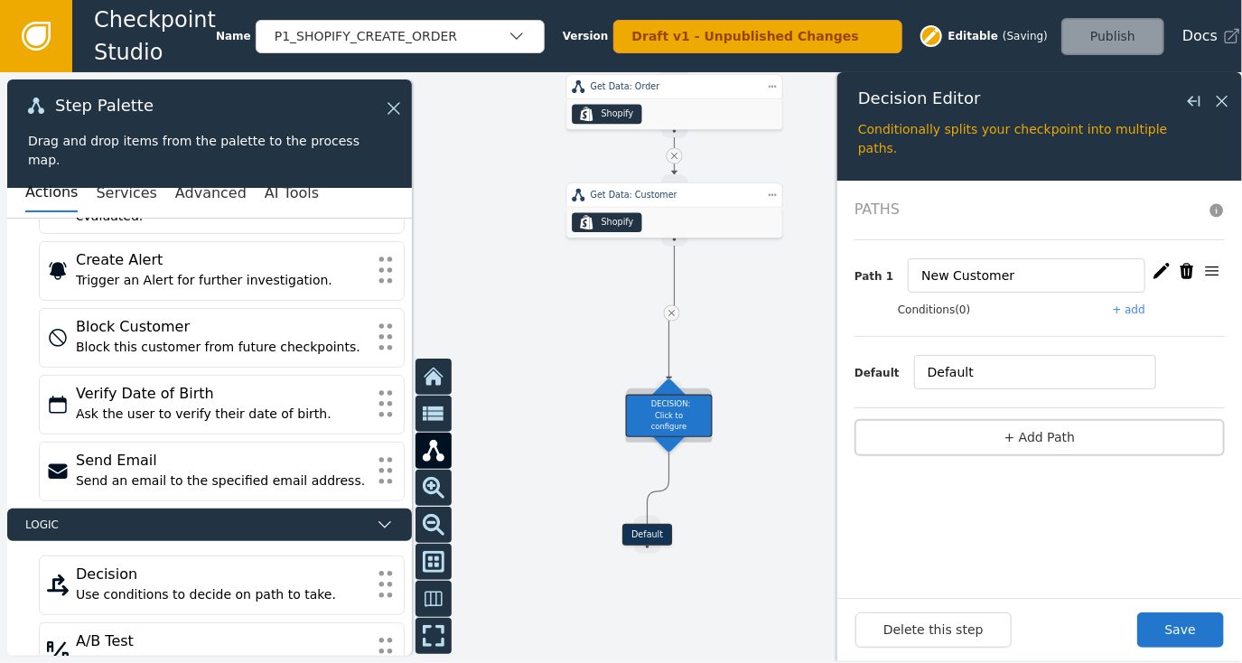
drag, startPoint x: 669, startPoint y: 341, endPoint x: 664, endPoint y: 413, distance: 71.5
click at [664, 413] on div "DECISION: Click to configure" at bounding box center [669, 415] width 87 height 42
click at [666, 309] on icon at bounding box center [670, 310] width 11 height 11
click at [674, 312] on icon at bounding box center [670, 310] width 11 height 11
click at [1223, 97] on icon at bounding box center [1222, 101] width 20 height 20
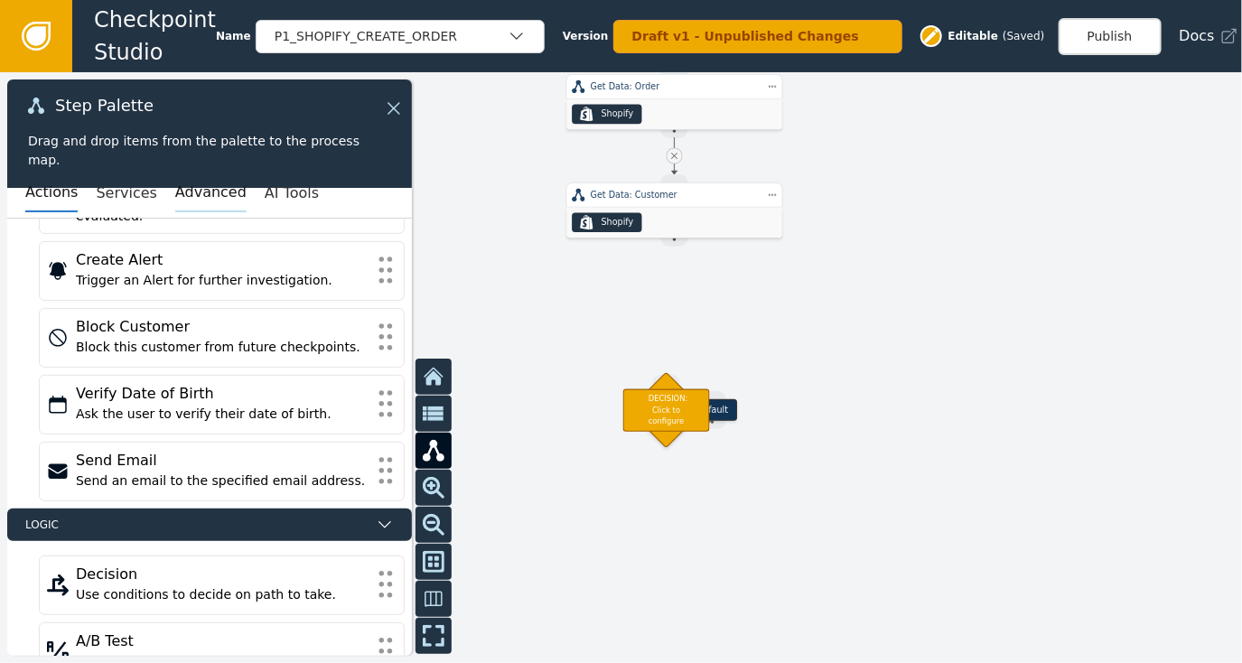
click at [175, 192] on button "Advanced" at bounding box center [210, 193] width 71 height 38
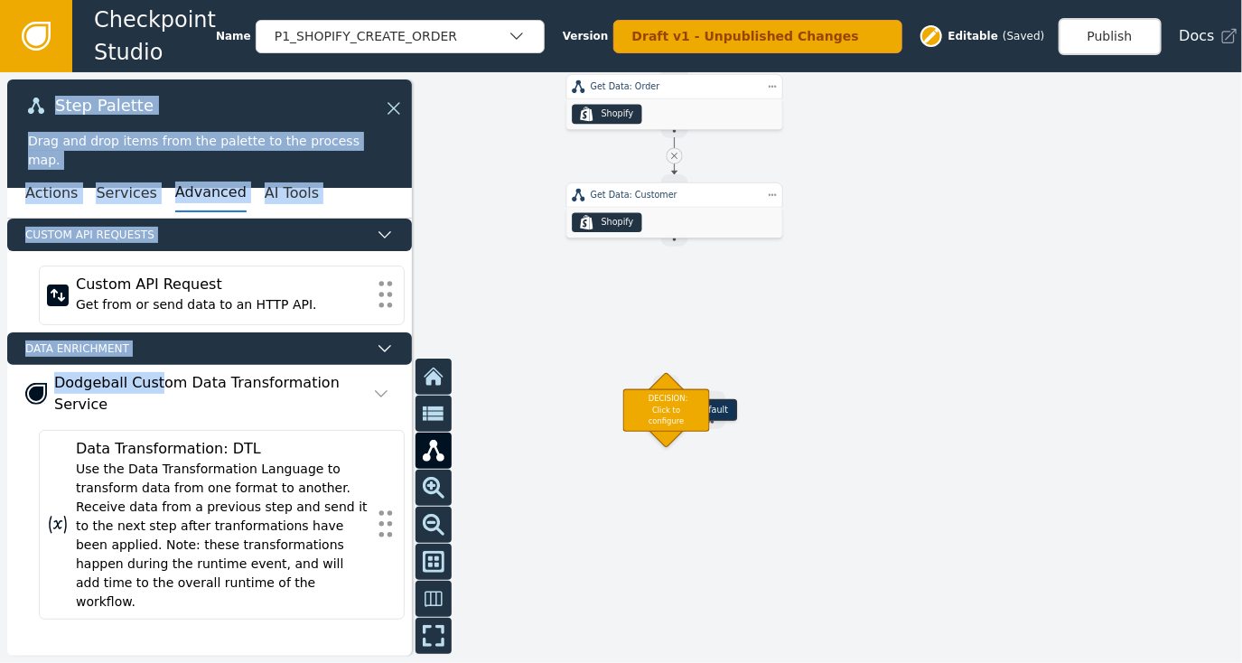
drag, startPoint x: 153, startPoint y: 384, endPoint x: 602, endPoint y: 315, distance: 454.9
click at [602, 315] on div "Target Handle for step Default Source Handle for step Target Handle for step IN…" at bounding box center [621, 367] width 1242 height 591
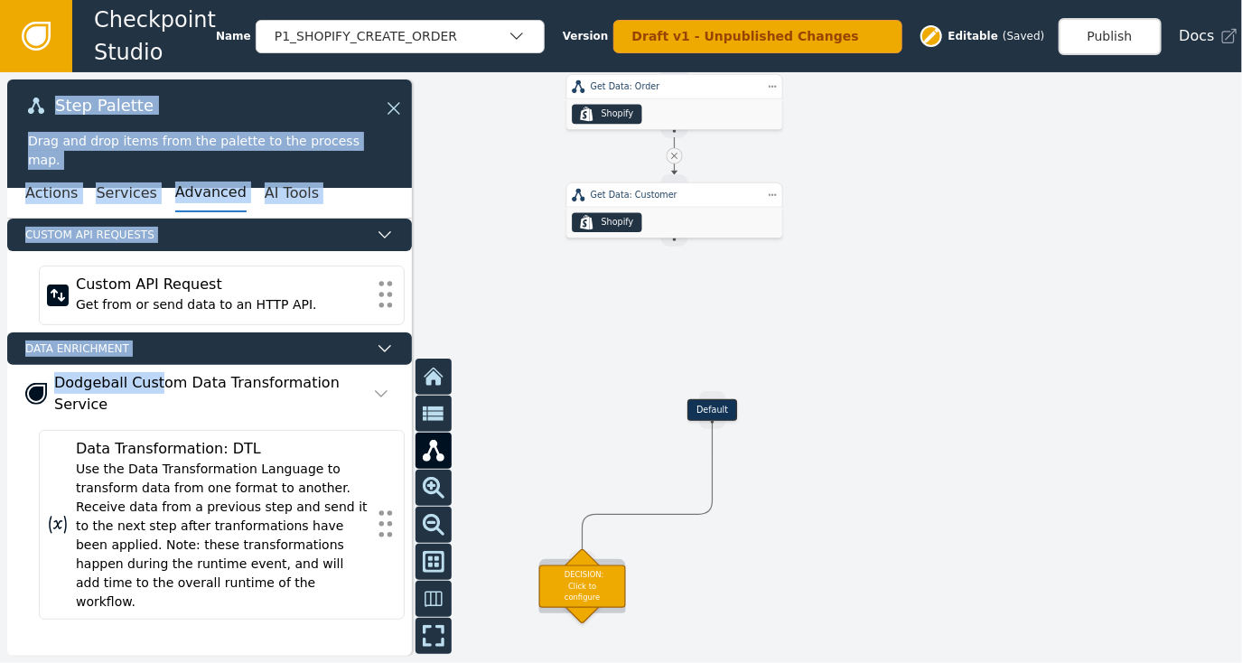
drag, startPoint x: 645, startPoint y: 416, endPoint x: 562, endPoint y: 583, distance: 186.6
click at [562, 584] on div "DECISION: Click to configure" at bounding box center [582, 585] width 87 height 42
drag, startPoint x: 724, startPoint y: 417, endPoint x: 719, endPoint y: 447, distance: 30.3
click at [732, 458] on div "Target Handle for step Default Source Handle for step Target Handle for step IN…" at bounding box center [621, 367] width 1242 height 591
click at [991, 439] on div at bounding box center [621, 367] width 1242 height 591
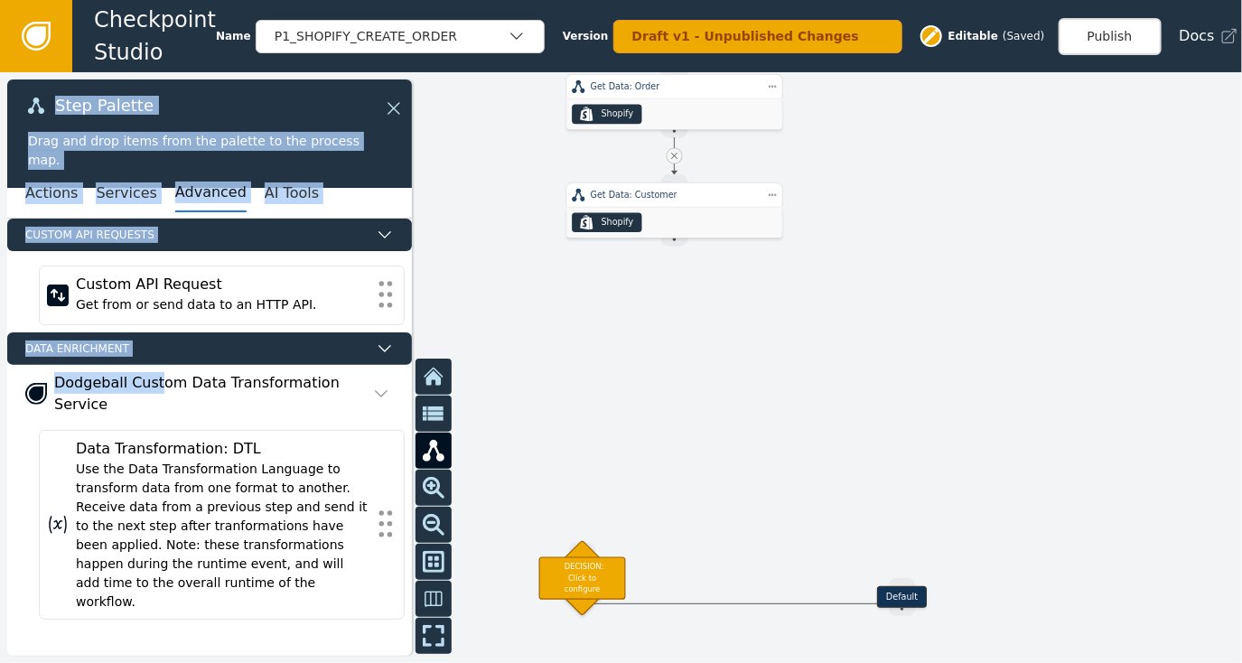
drag, startPoint x: 711, startPoint y: 410, endPoint x: 899, endPoint y: 593, distance: 263.1
click at [899, 593] on div "Default" at bounding box center [902, 597] width 50 height 22
drag, startPoint x: 674, startPoint y: 233, endPoint x: 628, endPoint y: 370, distance: 144.8
click at [675, 320] on div "Target Handle for step Default Source Handle for step Target Handle for step IN…" at bounding box center [1047, 143] width 745 height 354
click at [661, 323] on span "Apply Transformation" at bounding box center [628, 331] width 113 height 21
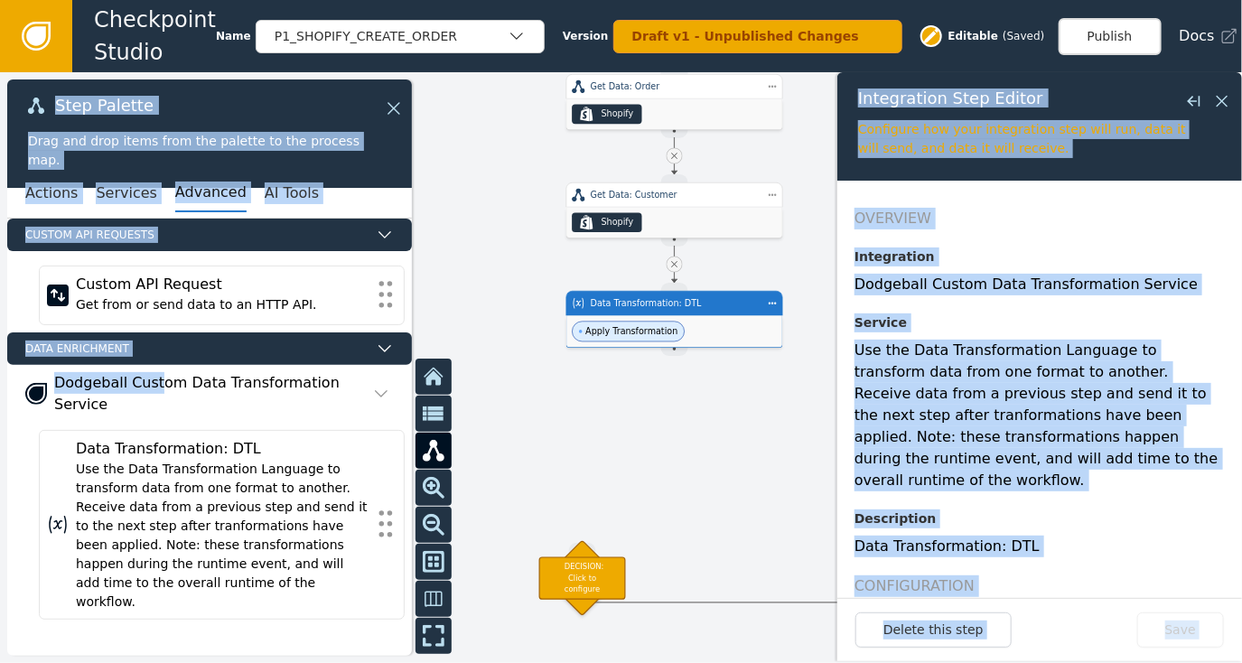
click at [638, 374] on div at bounding box center [621, 367] width 1242 height 591
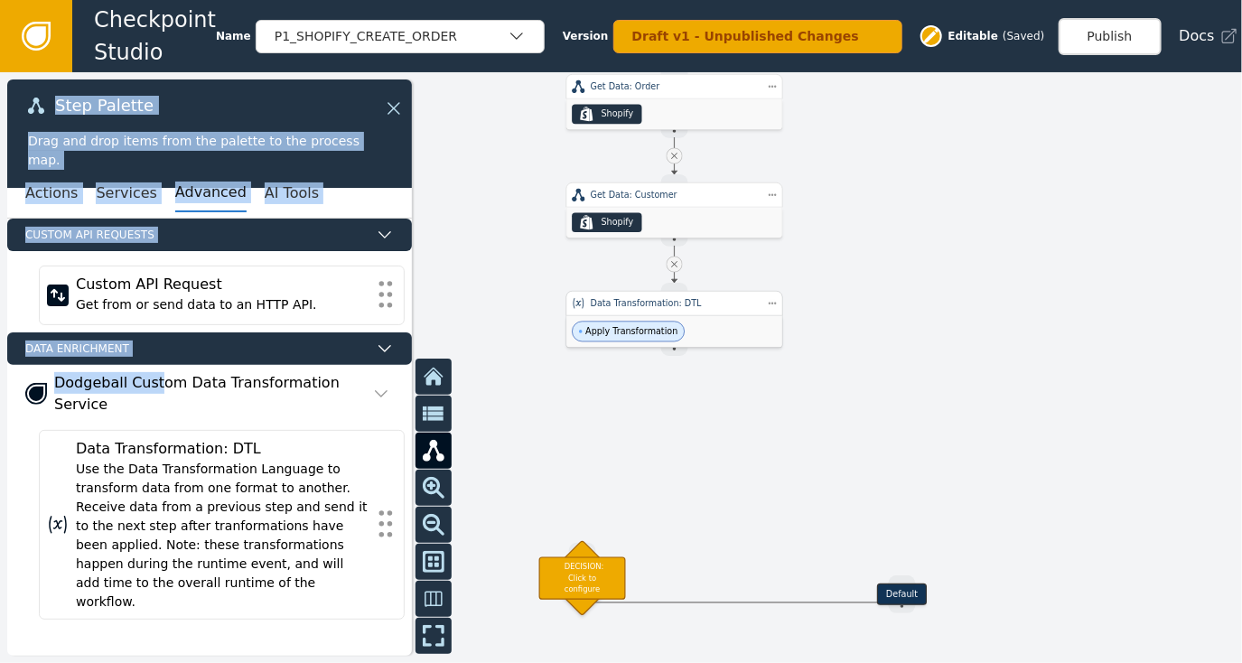
click at [715, 334] on div "Apply Transformation" at bounding box center [674, 332] width 216 height 32
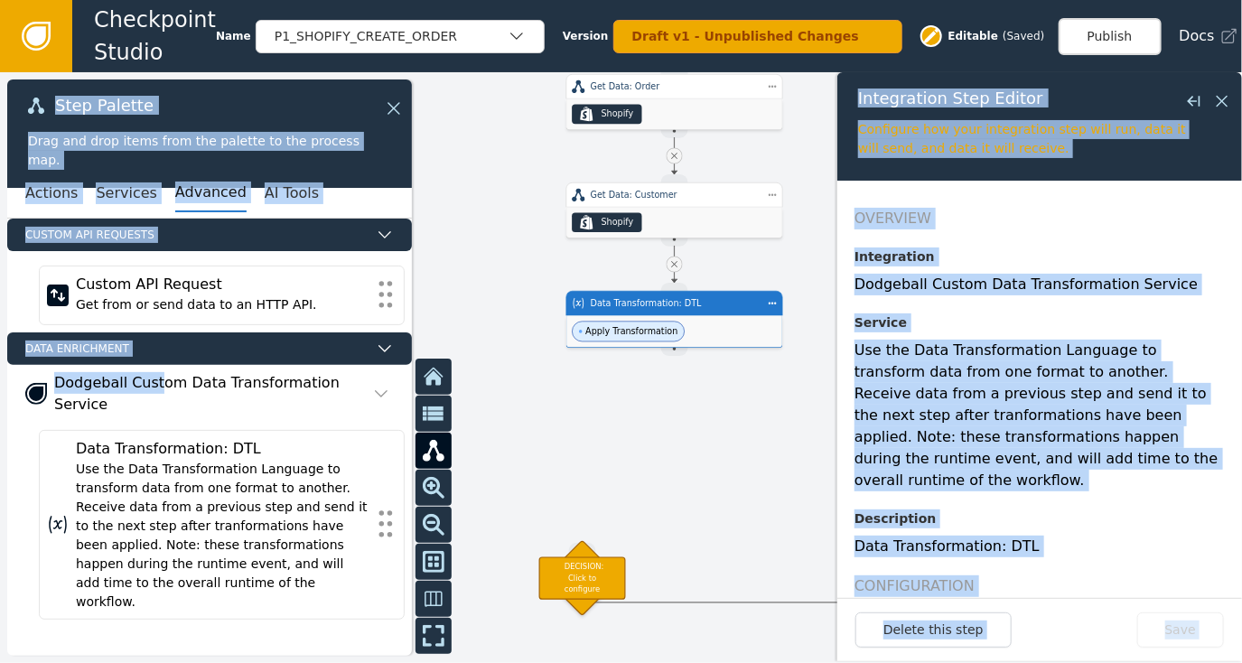
click at [1120, 228] on h2 "Overview" at bounding box center [1039, 219] width 370 height 22
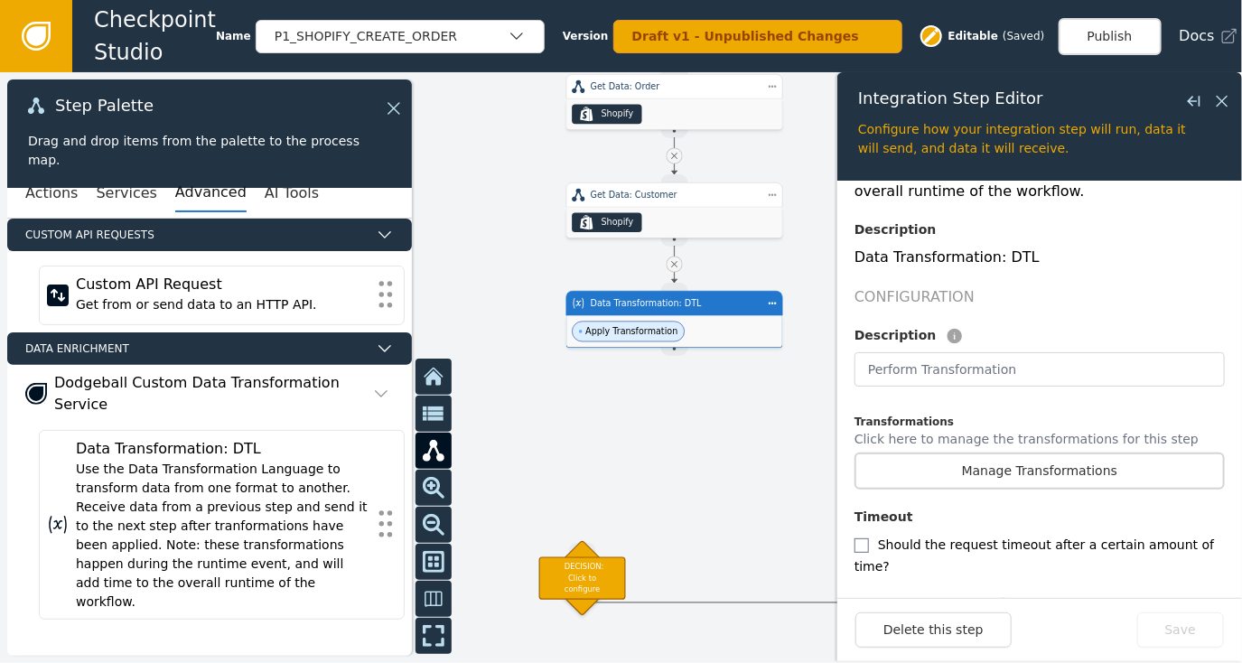
scroll to position [411, 0]
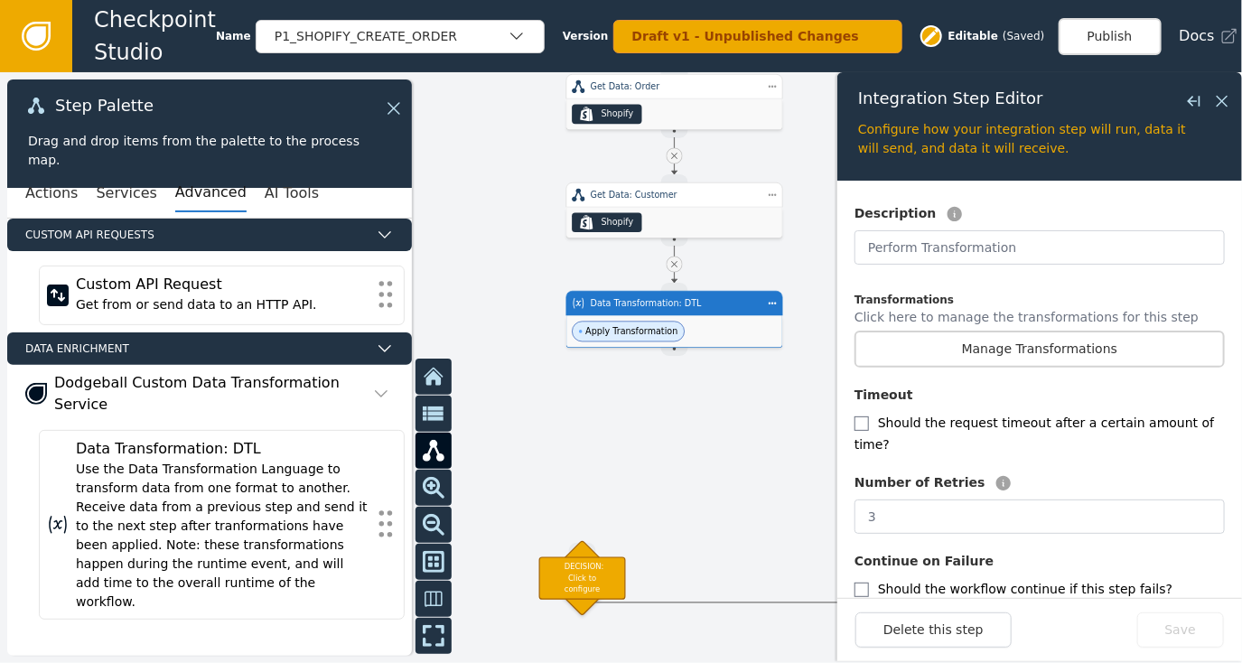
click at [730, 427] on div at bounding box center [621, 367] width 1242 height 591
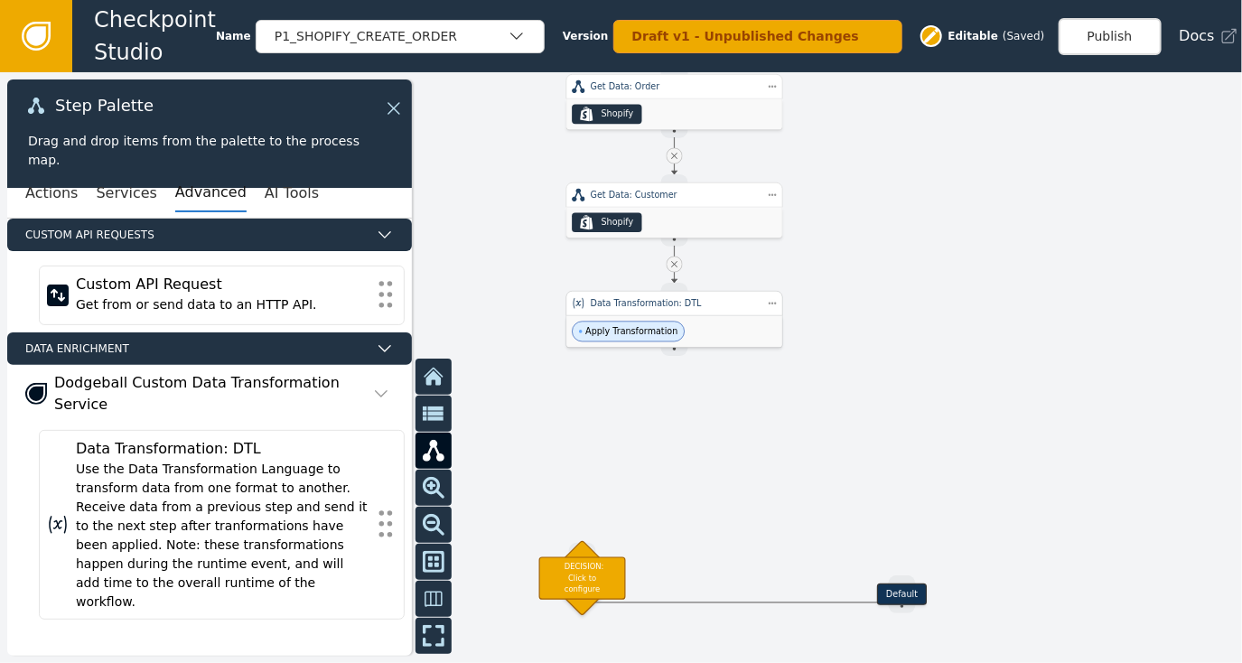
click at [697, 308] on div "Data Transformation: DTL" at bounding box center [675, 303] width 168 height 13
